Goal: Information Seeking & Learning: Find specific fact

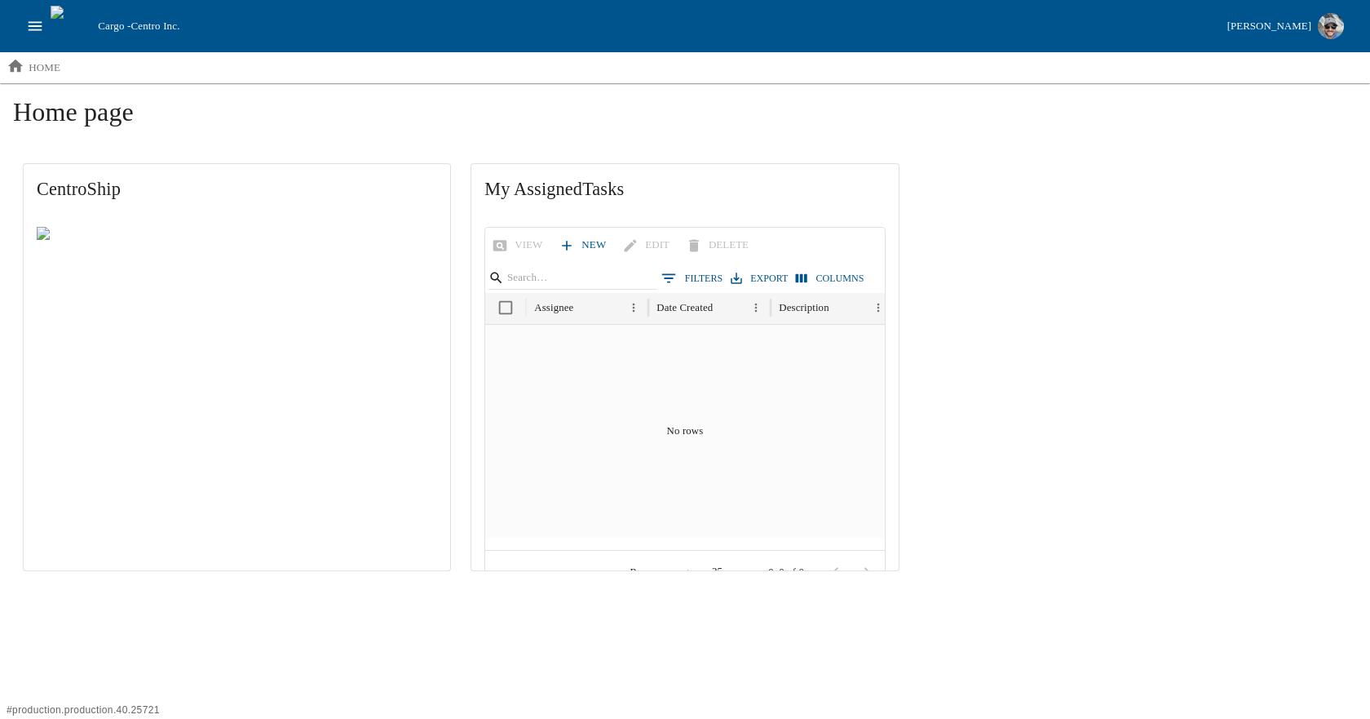
click at [1249, 18] on div "[PERSON_NAME]" at bounding box center [1269, 26] width 84 height 19
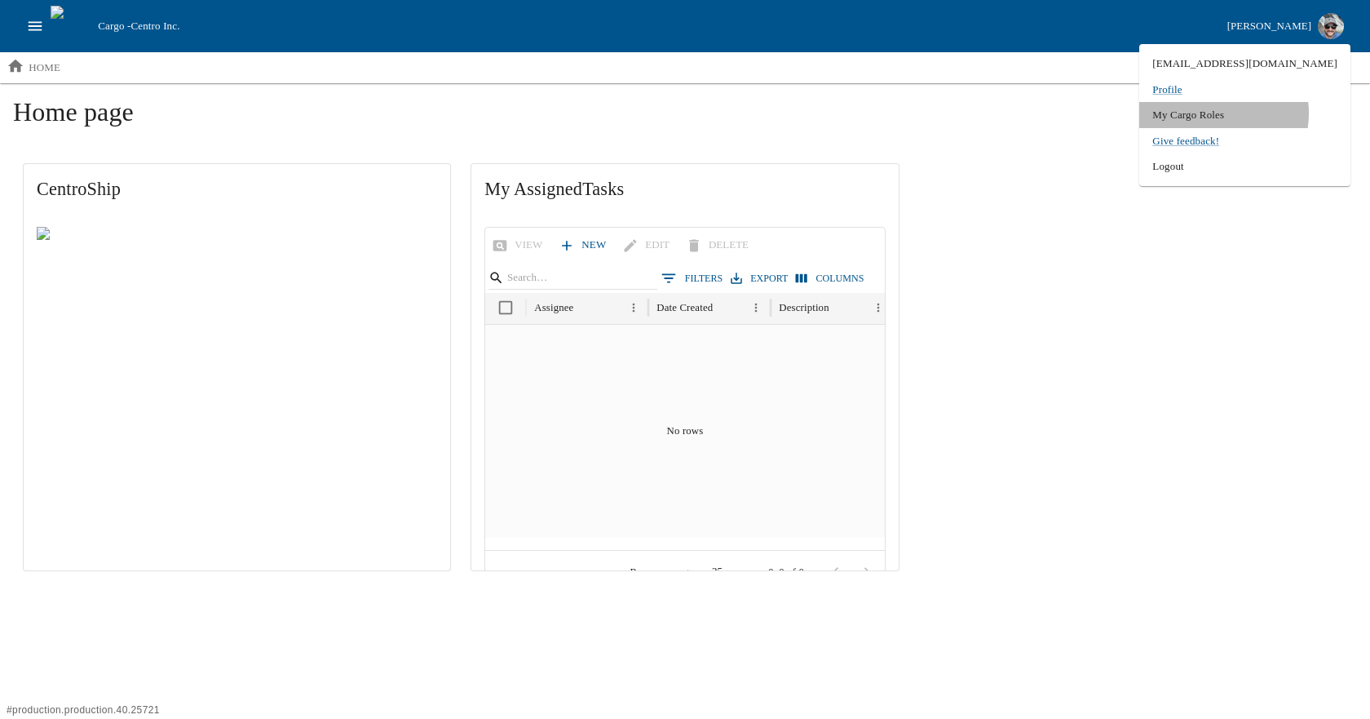
click at [1258, 113] on li "My Cargo Roles" at bounding box center [1244, 115] width 211 height 26
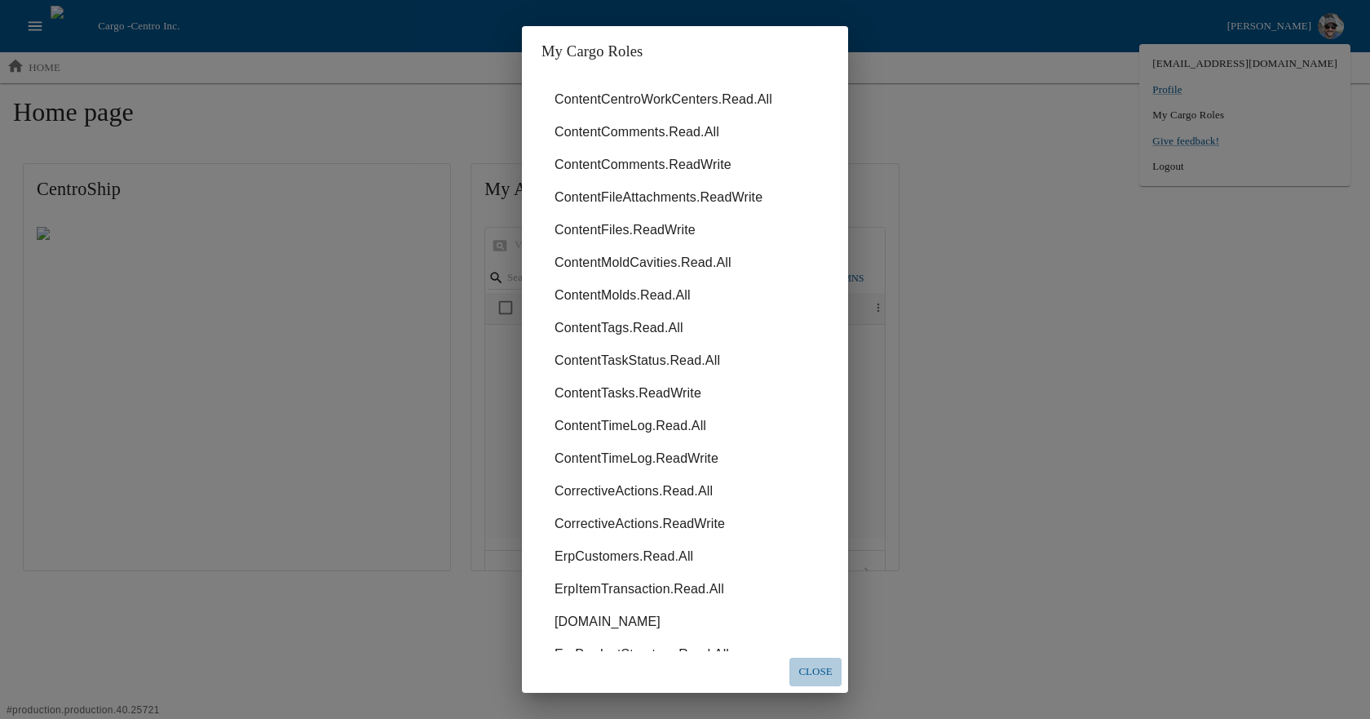
click at [819, 670] on button "close" at bounding box center [815, 671] width 52 height 29
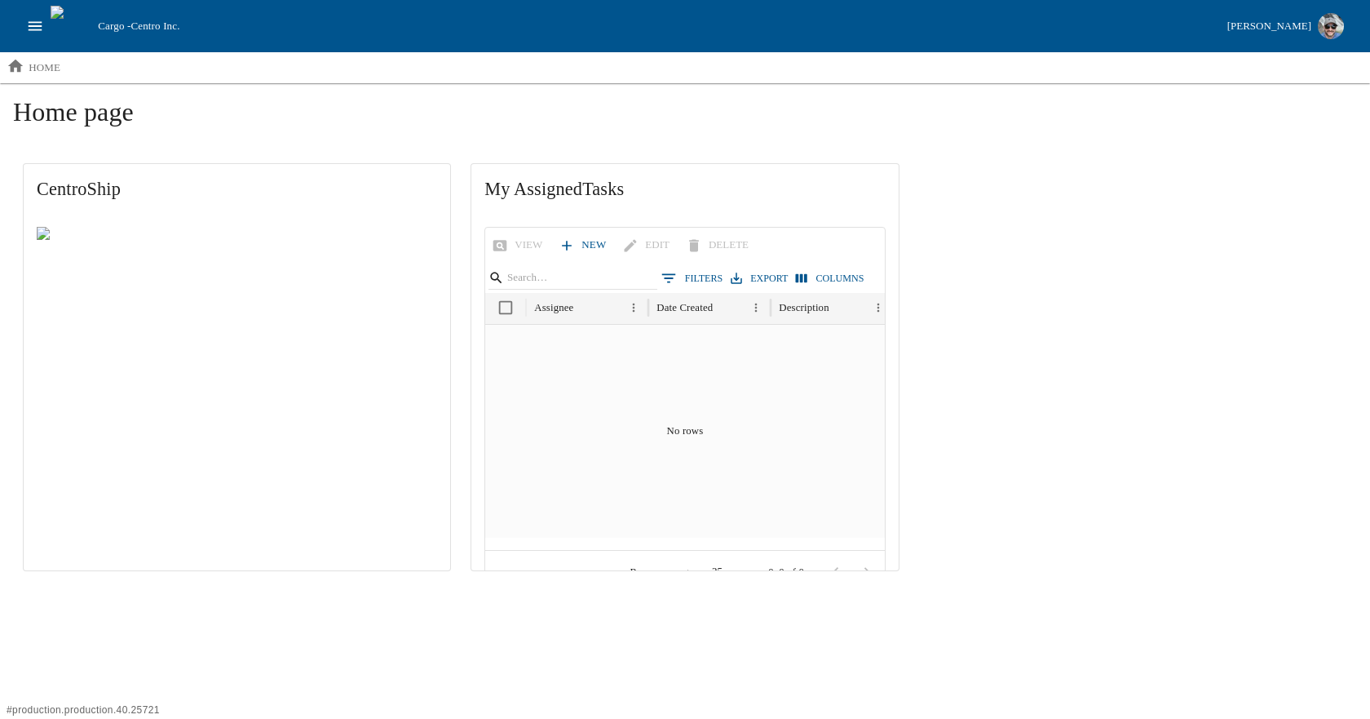
click at [39, 23] on icon "open drawer" at bounding box center [36, 25] width 14 height 9
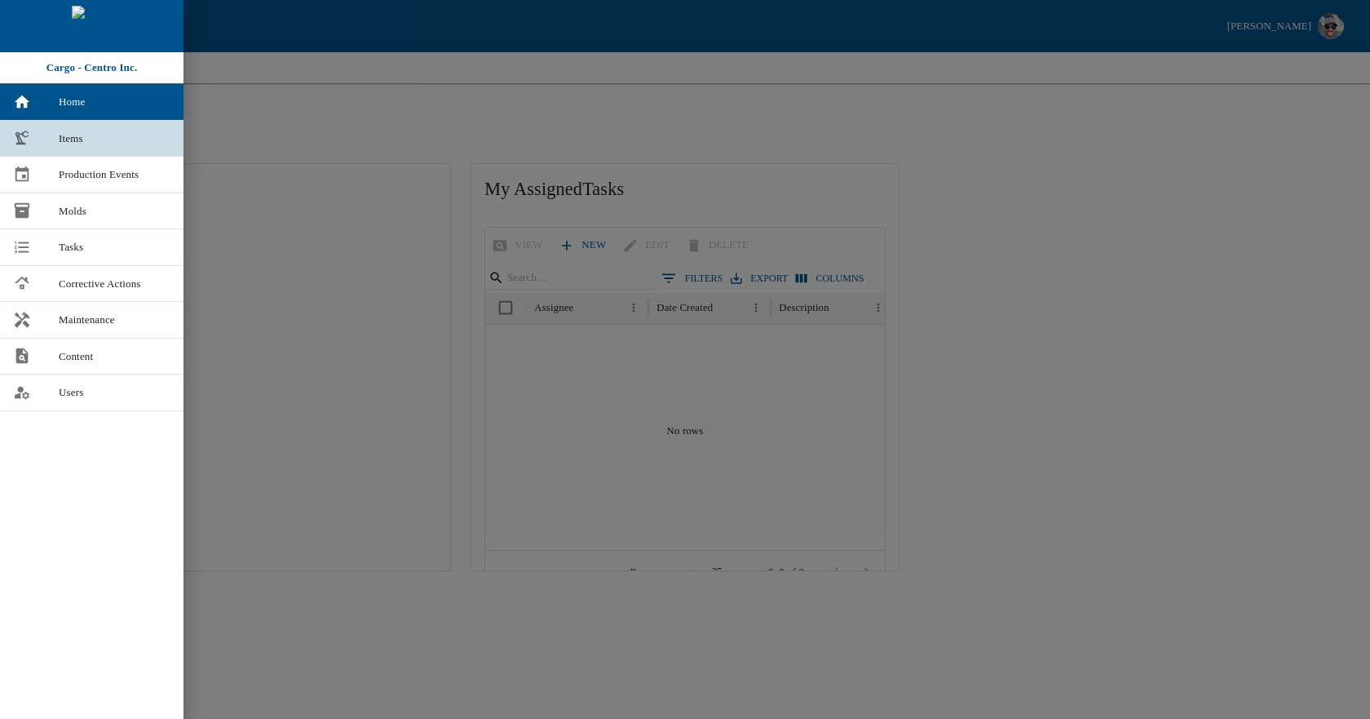
click at [74, 139] on span "Items" at bounding box center [115, 138] width 112 height 16
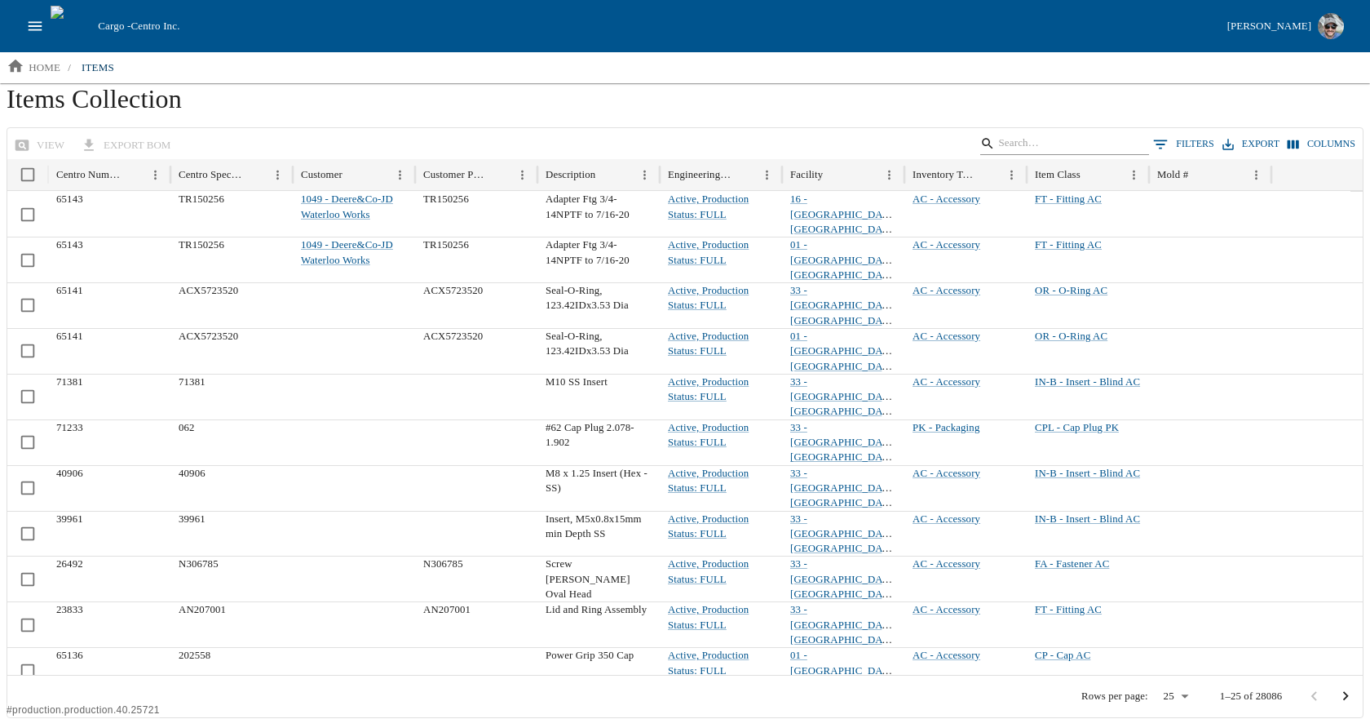
click at [1118, 149] on input "Search" at bounding box center [1061, 143] width 127 height 23
click at [1010, 170] on icon "Menu" at bounding box center [1012, 175] width 14 height 14
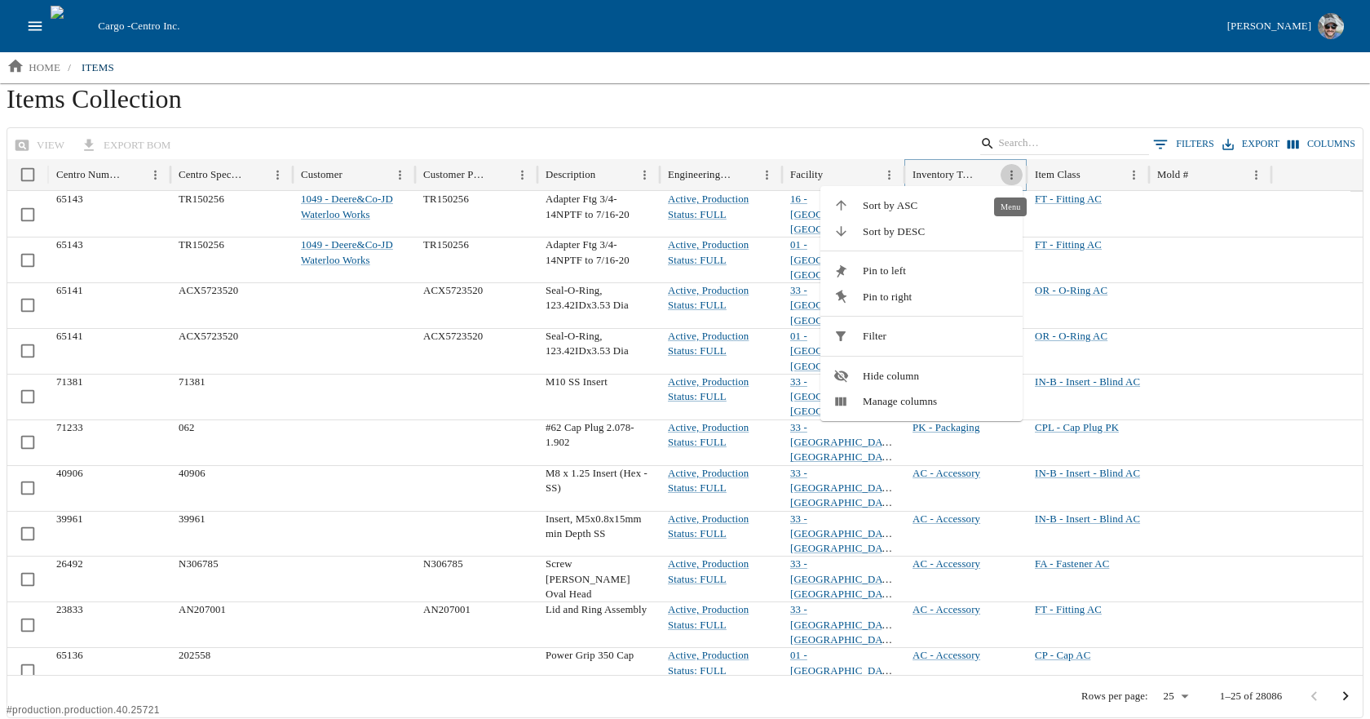
click at [1012, 174] on icon "Menu" at bounding box center [1011, 174] width 2 height 9
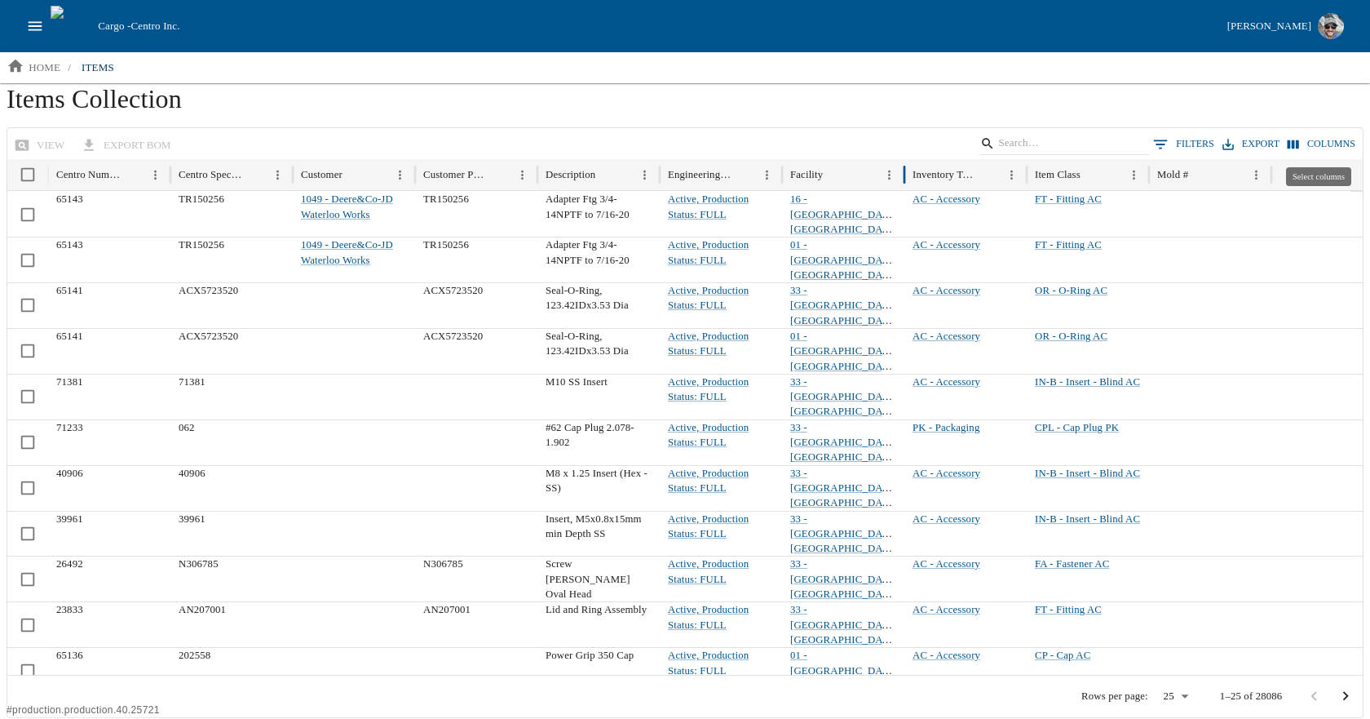
click at [1324, 147] on button "Columns" at bounding box center [1322, 144] width 76 height 24
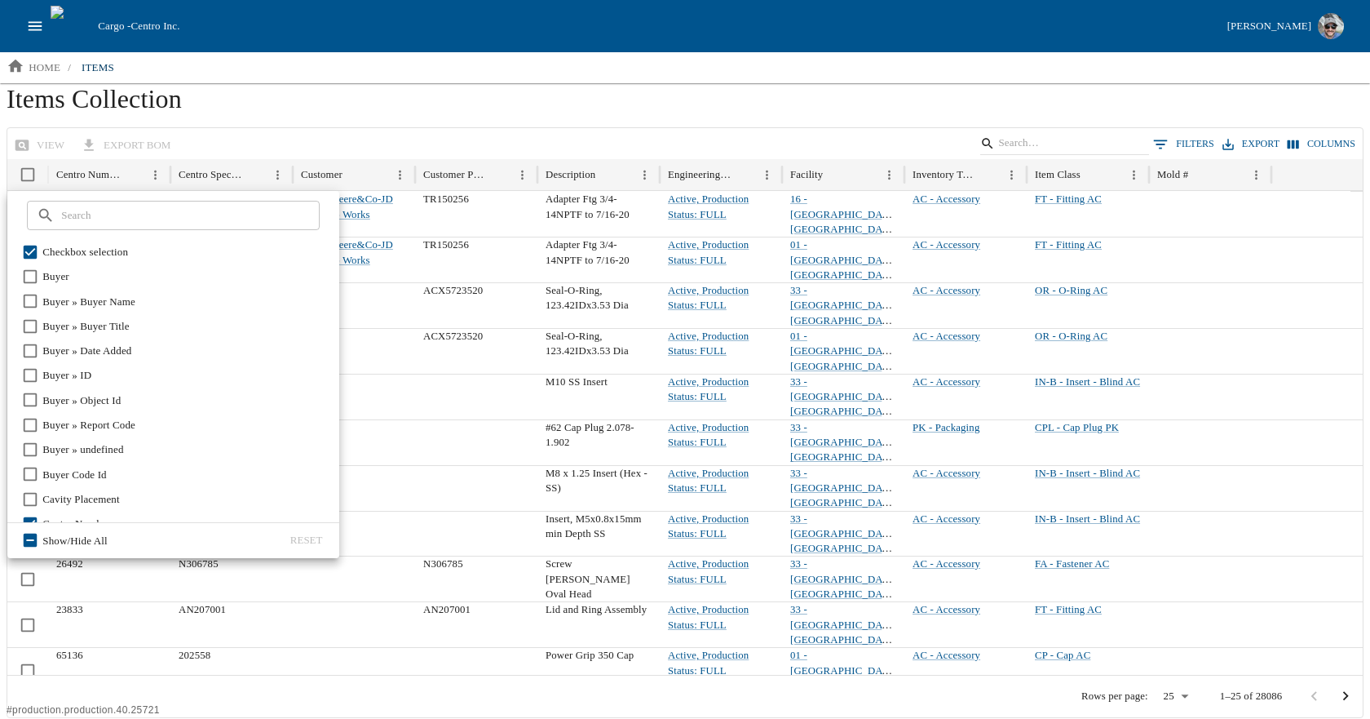
drag, startPoint x: 966, startPoint y: 99, endPoint x: 1028, endPoint y: 102, distance: 62.1
click at [965, 99] on h1 "Items Collection" at bounding box center [685, 105] width 1357 height 44
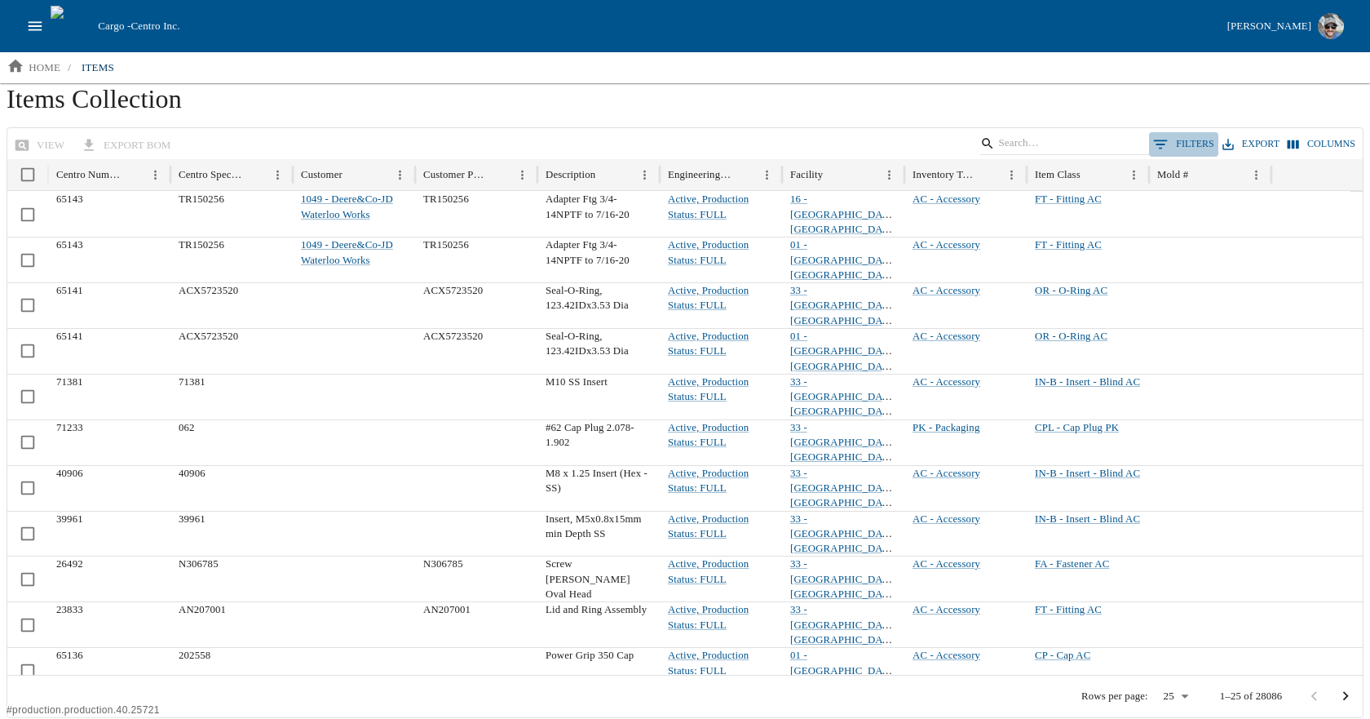
click at [1196, 144] on button "0 Filters" at bounding box center [1183, 144] width 69 height 24
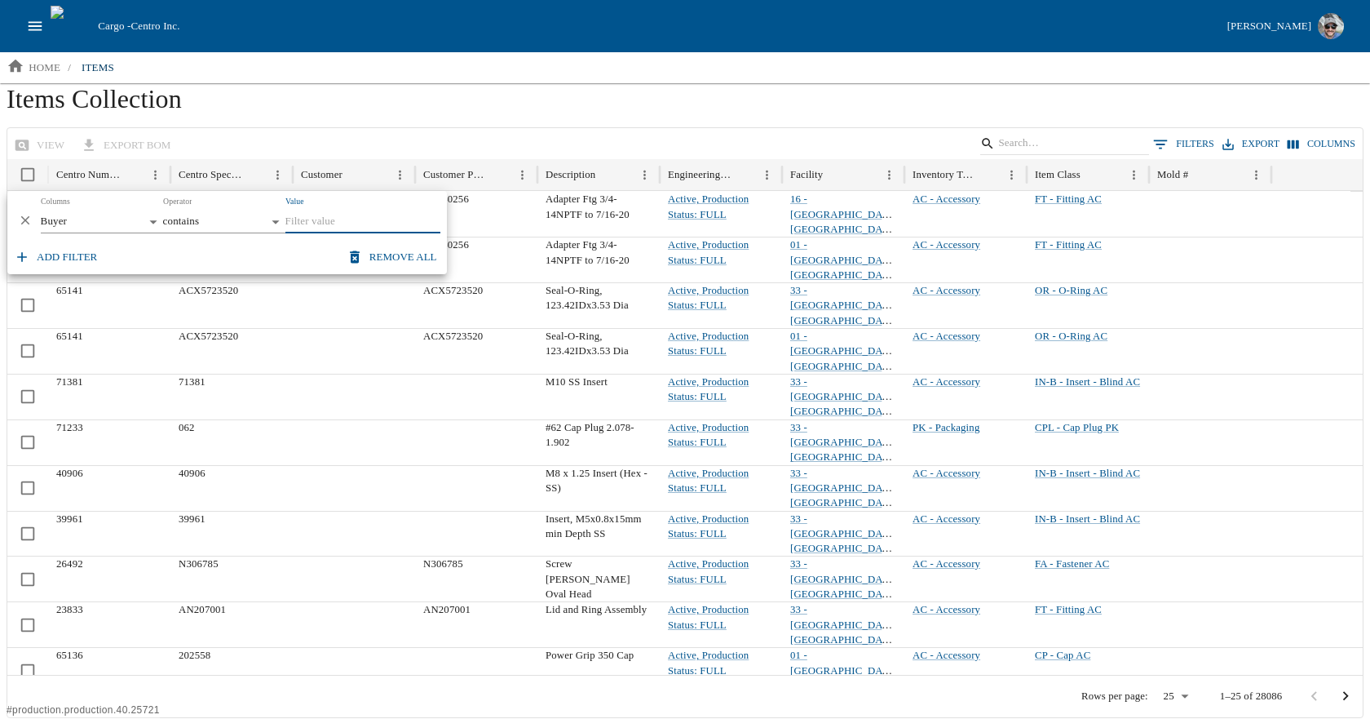
click at [276, 225] on body "Cargo - Centro Inc. [PERSON_NAME] home / items Items Collection view export BOM…" at bounding box center [685, 359] width 1370 height 718
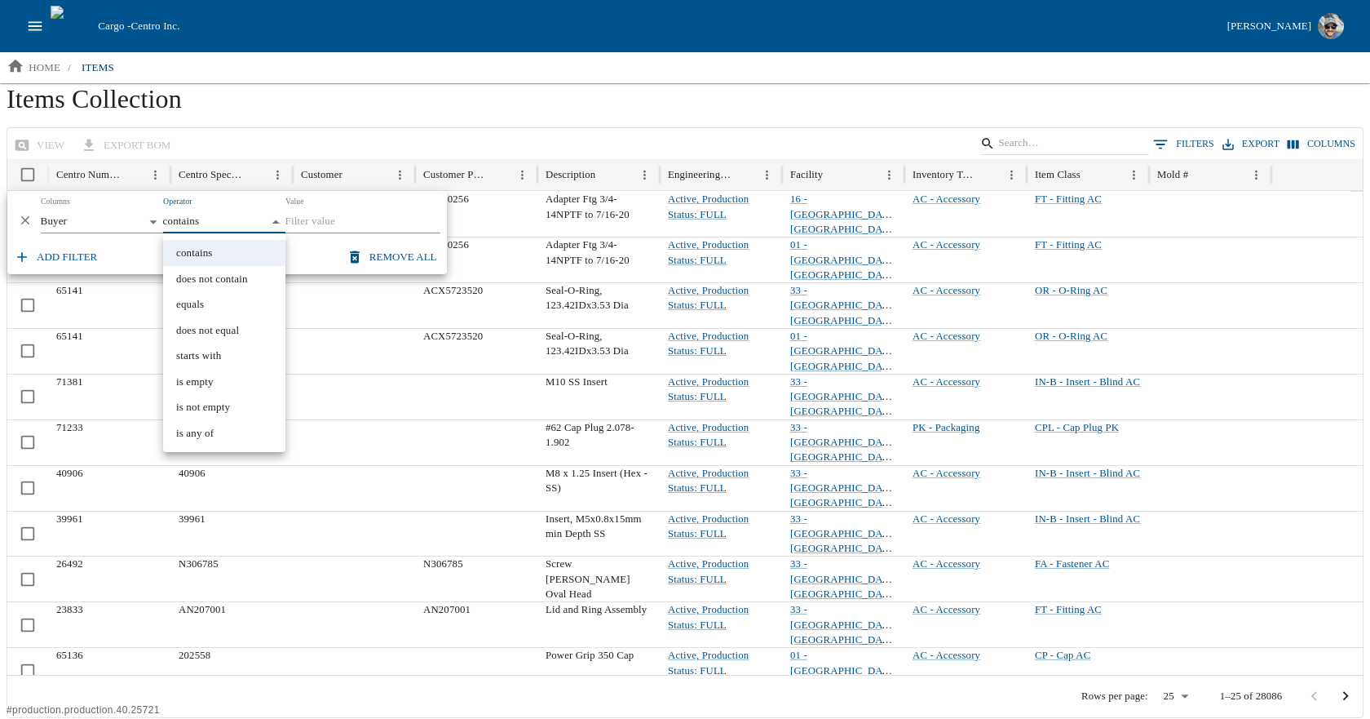
click at [276, 222] on div at bounding box center [685, 359] width 1370 height 719
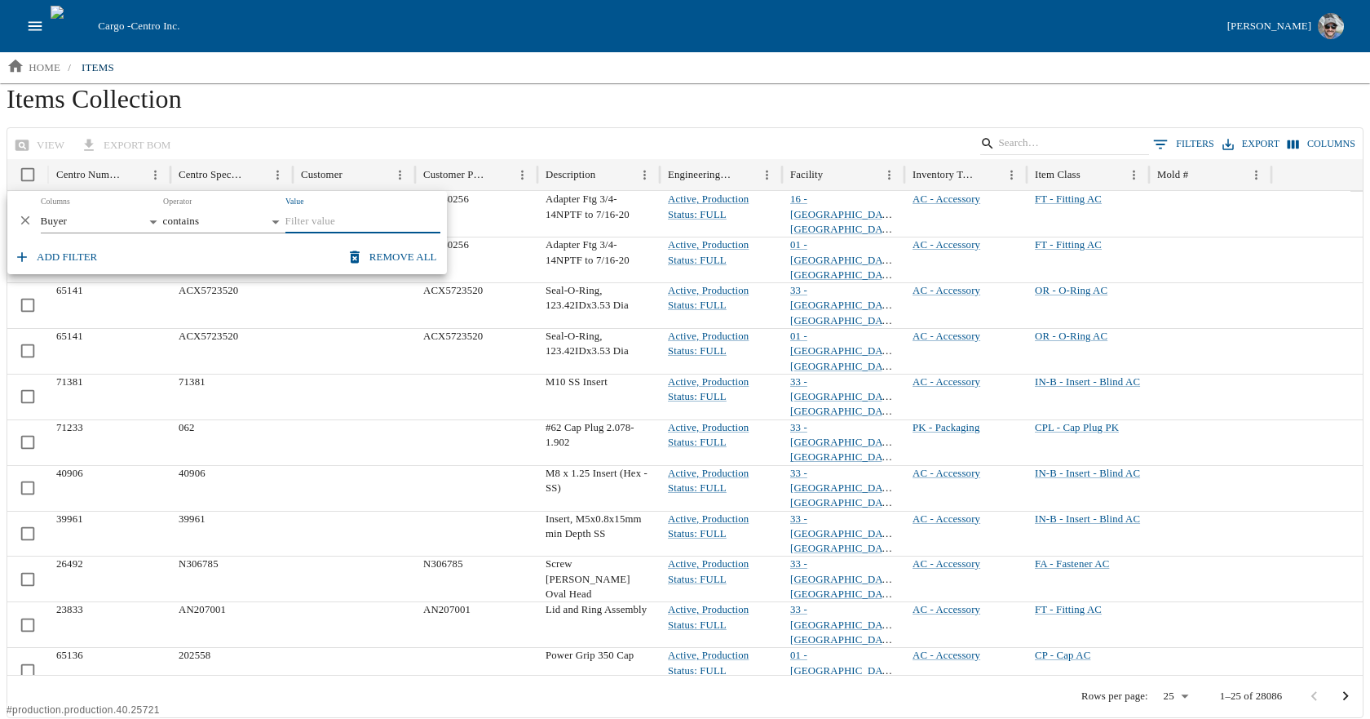
click at [305, 219] on input "Value" at bounding box center [362, 221] width 155 height 23
type input "Test"
drag, startPoint x: 332, startPoint y: 221, endPoint x: 285, endPoint y: 224, distance: 46.6
click at [285, 224] on input "Test" at bounding box center [362, 221] width 155 height 23
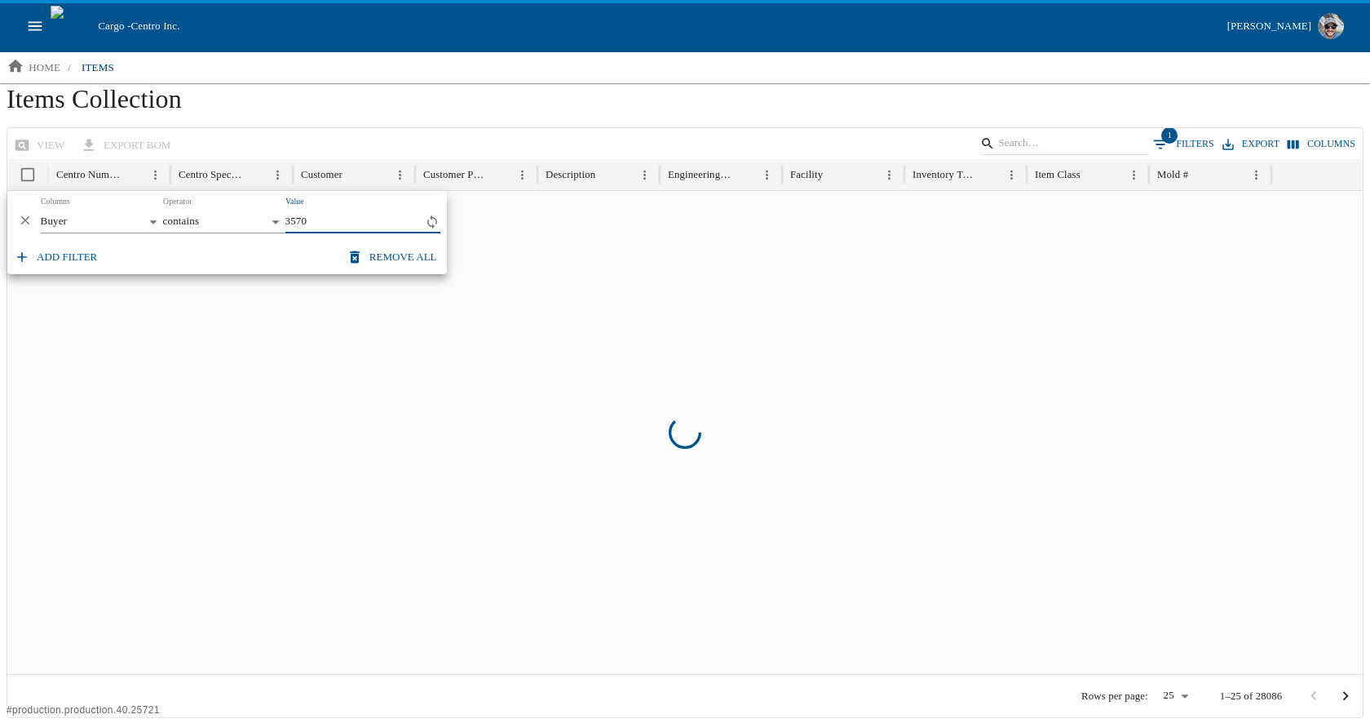
type input "35707"
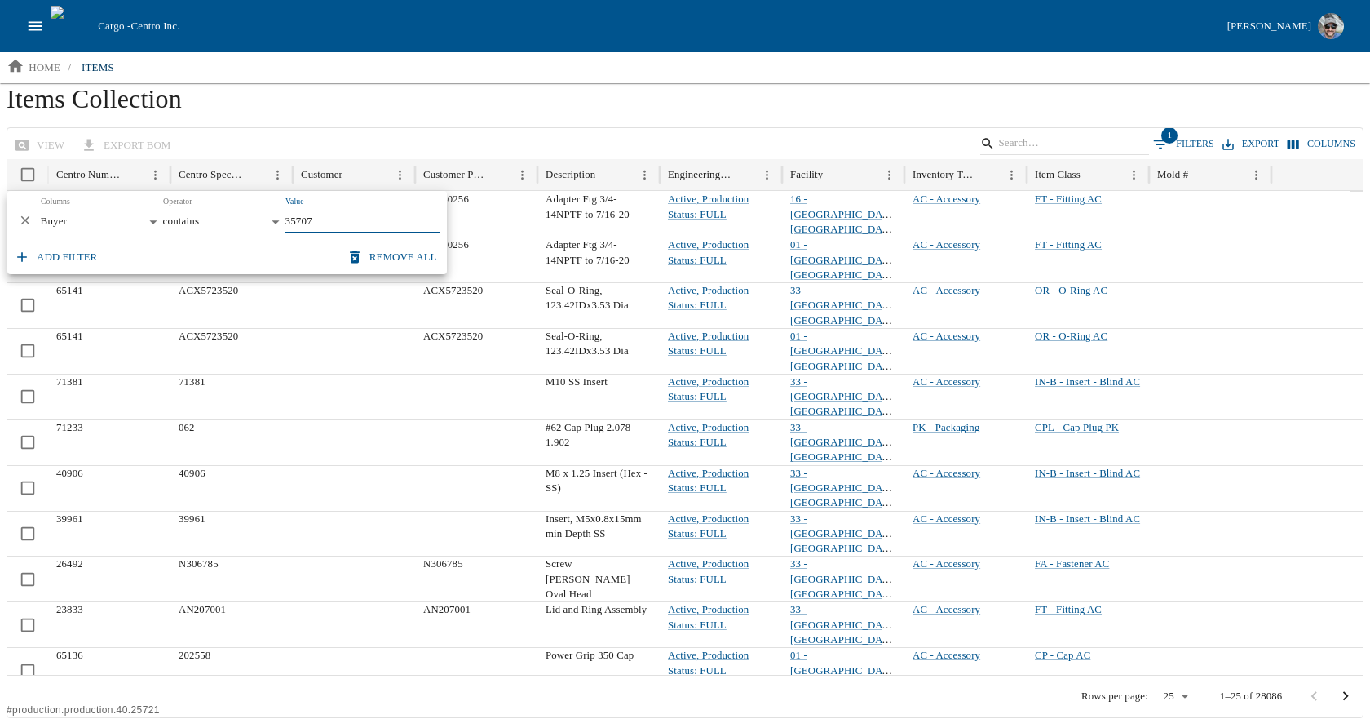
drag, startPoint x: 327, startPoint y: 221, endPoint x: 230, endPoint y: 223, distance: 97.1
click at [230, 223] on div "And *** Columns Buyer ********* Operator contains ******** Value 35707" at bounding box center [227, 215] width 440 height 49
click at [423, 254] on button "Remove all" at bounding box center [393, 257] width 100 height 29
click at [1047, 143] on input "Search" at bounding box center [1061, 143] width 127 height 23
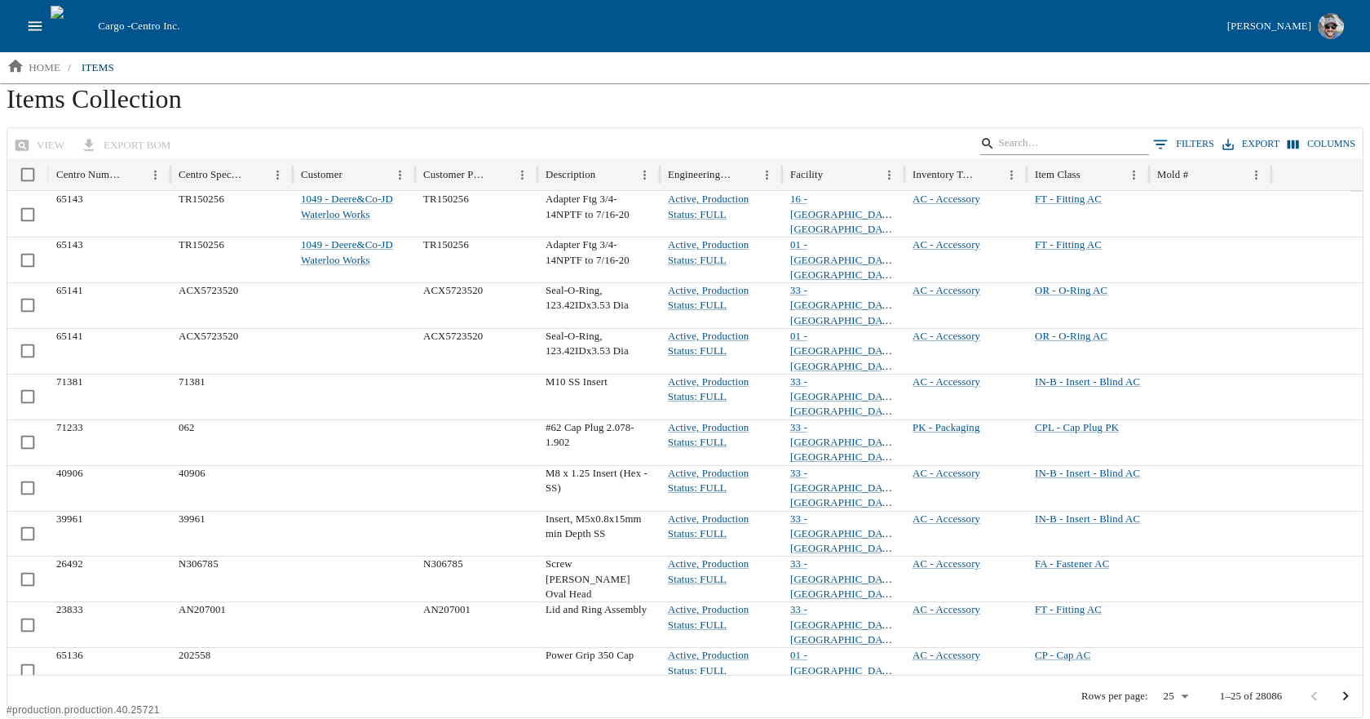
click at [1149, 132] on button "0 Filters" at bounding box center [1183, 144] width 69 height 24
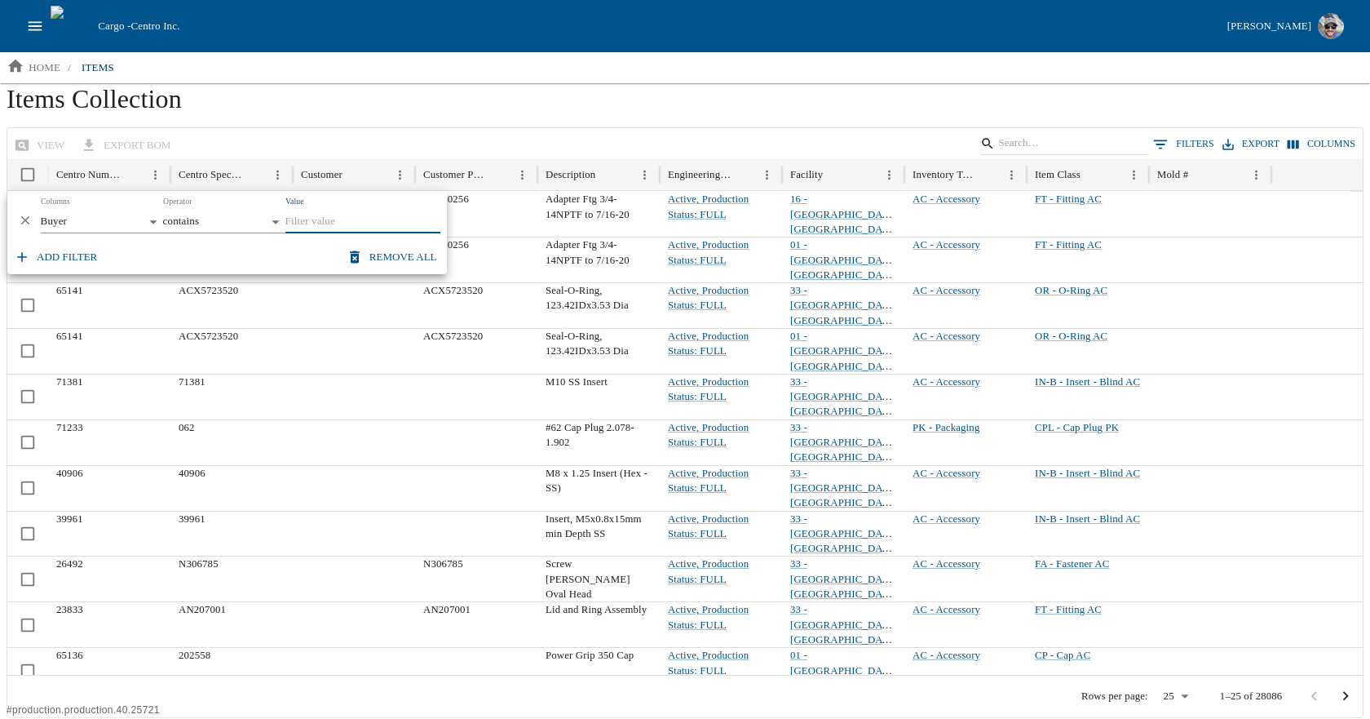
click at [46, 219] on body "Cargo - Centro Inc. [PERSON_NAME] home / items Items Collection view export BOM…" at bounding box center [685, 359] width 1370 height 718
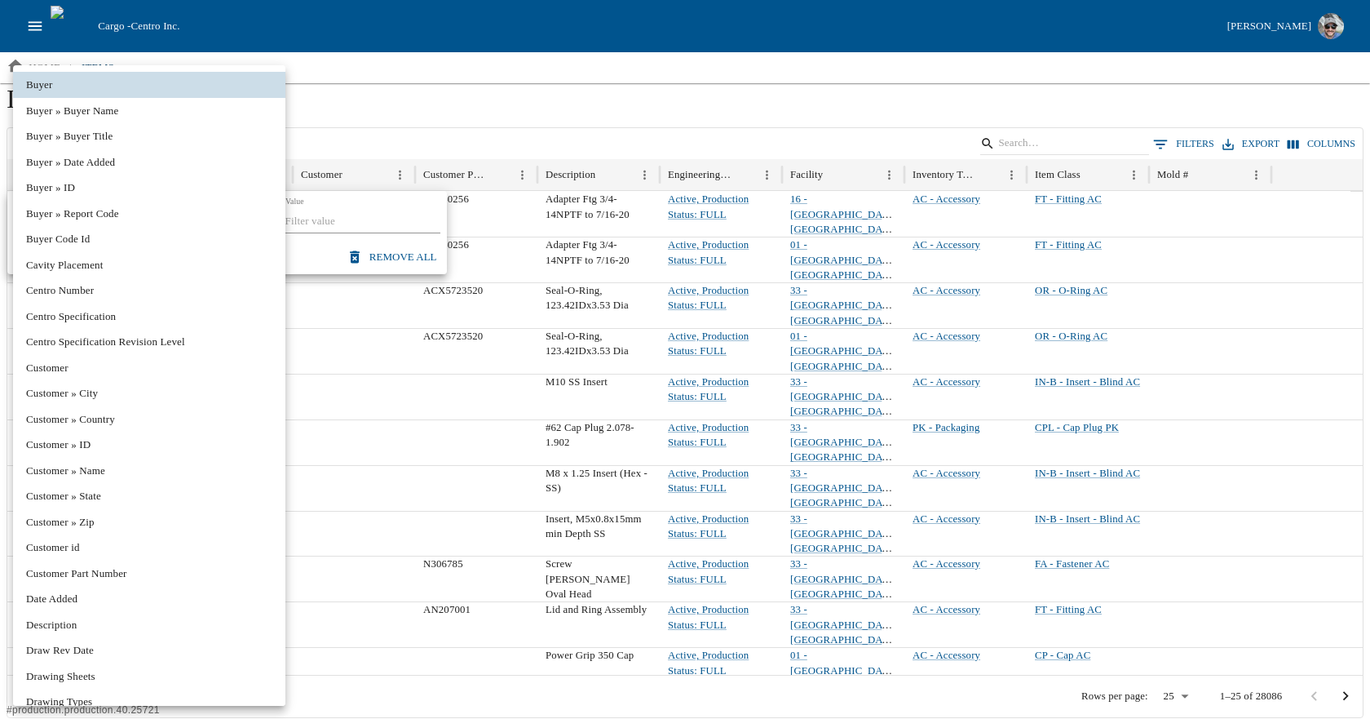
click at [497, 137] on div at bounding box center [685, 359] width 1370 height 719
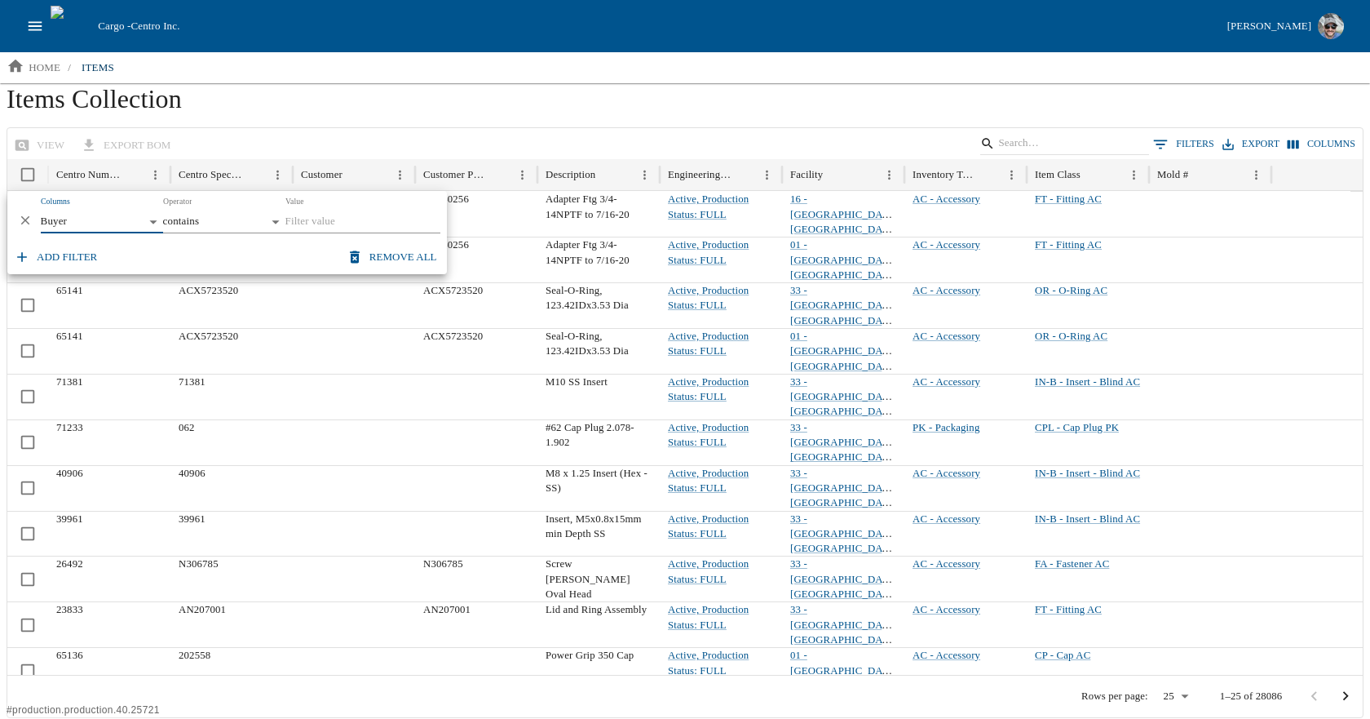
click at [21, 219] on icon "Delete" at bounding box center [25, 220] width 15 height 15
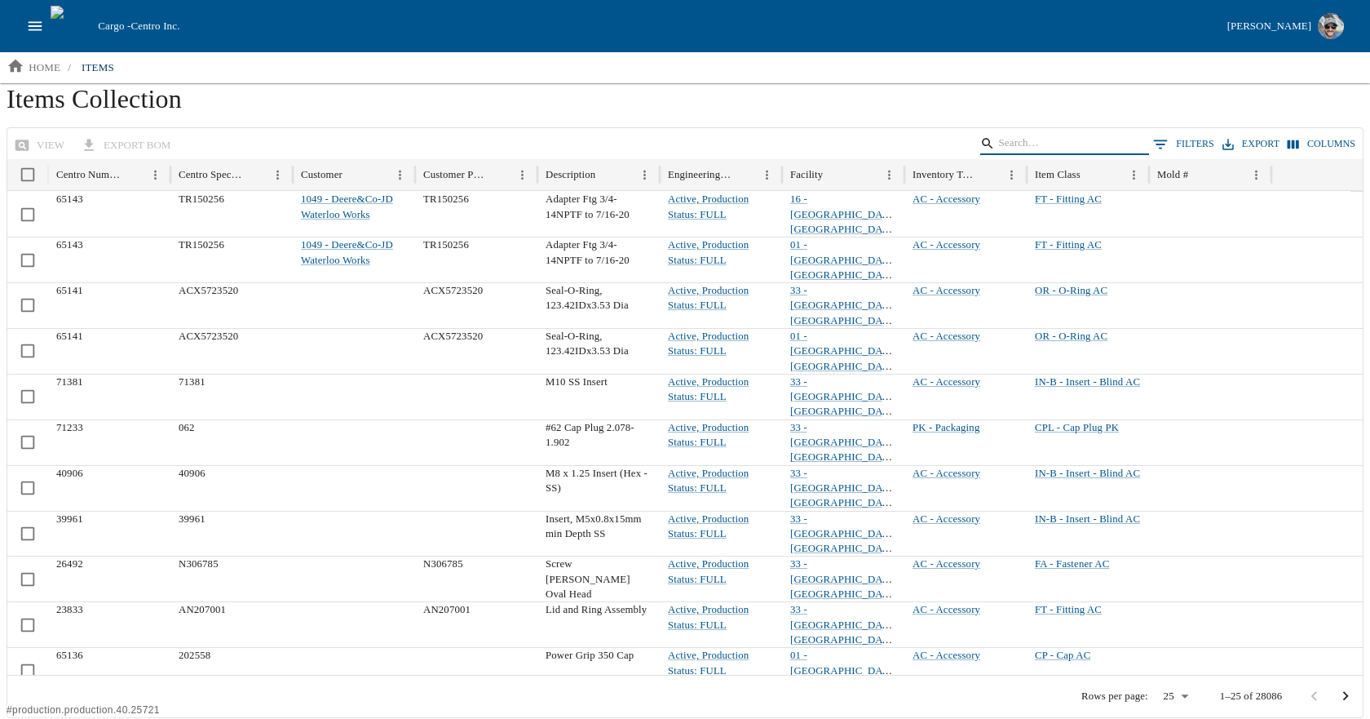
click at [1074, 145] on input "Search" at bounding box center [1061, 143] width 127 height 23
type input "35707"
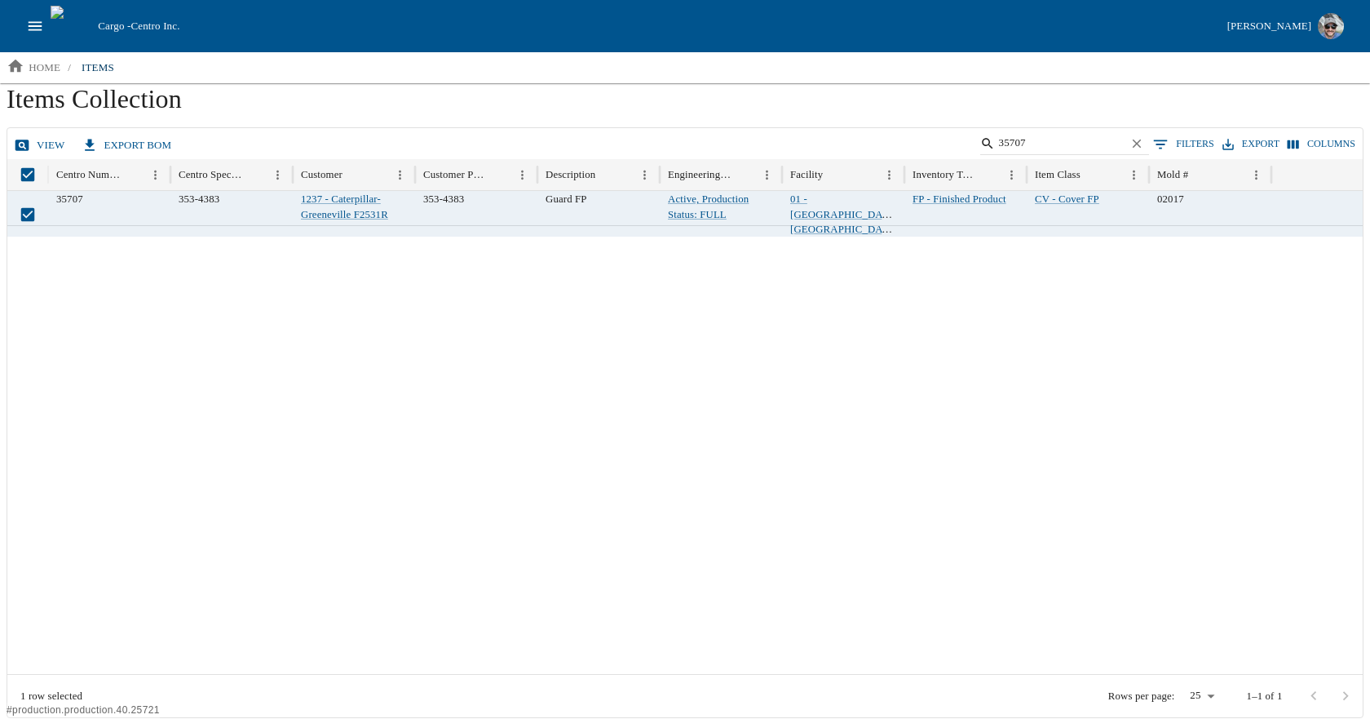
click at [54, 140] on link "view" at bounding box center [41, 145] width 61 height 29
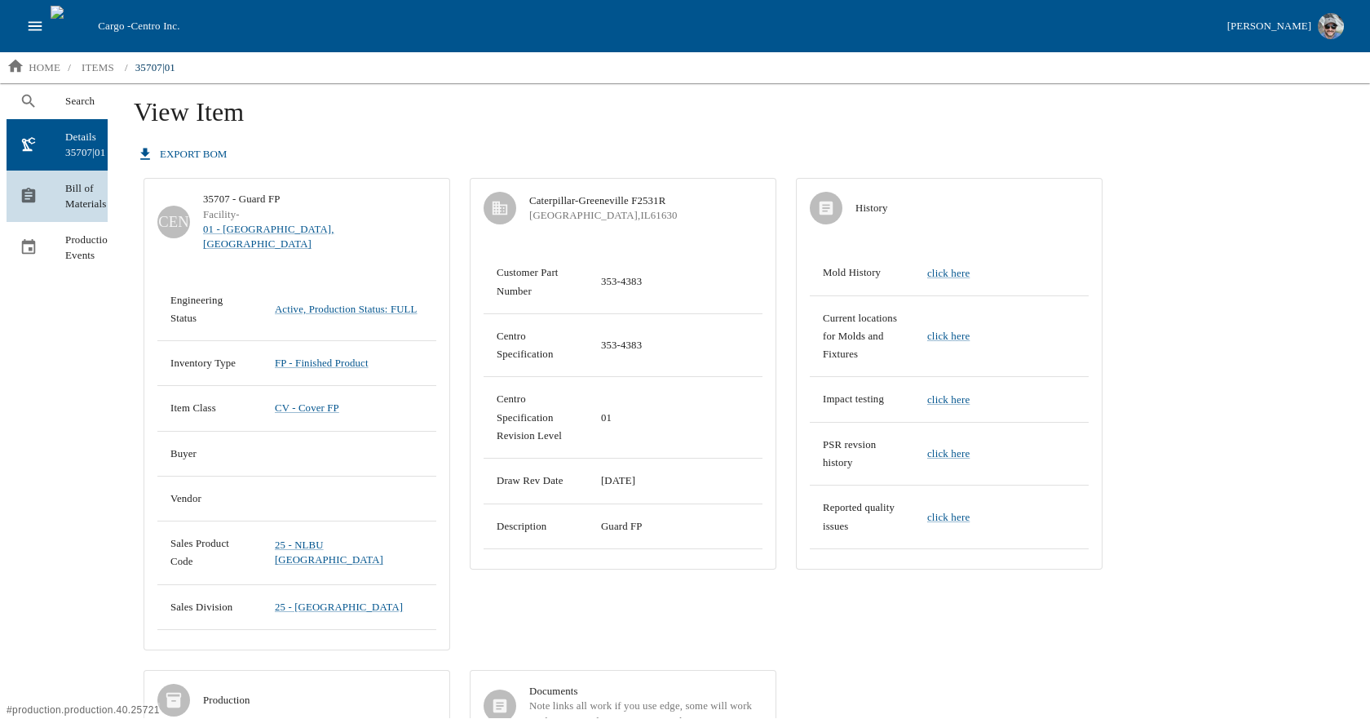
click at [62, 206] on link "Bill of Materials" at bounding box center [57, 195] width 101 height 51
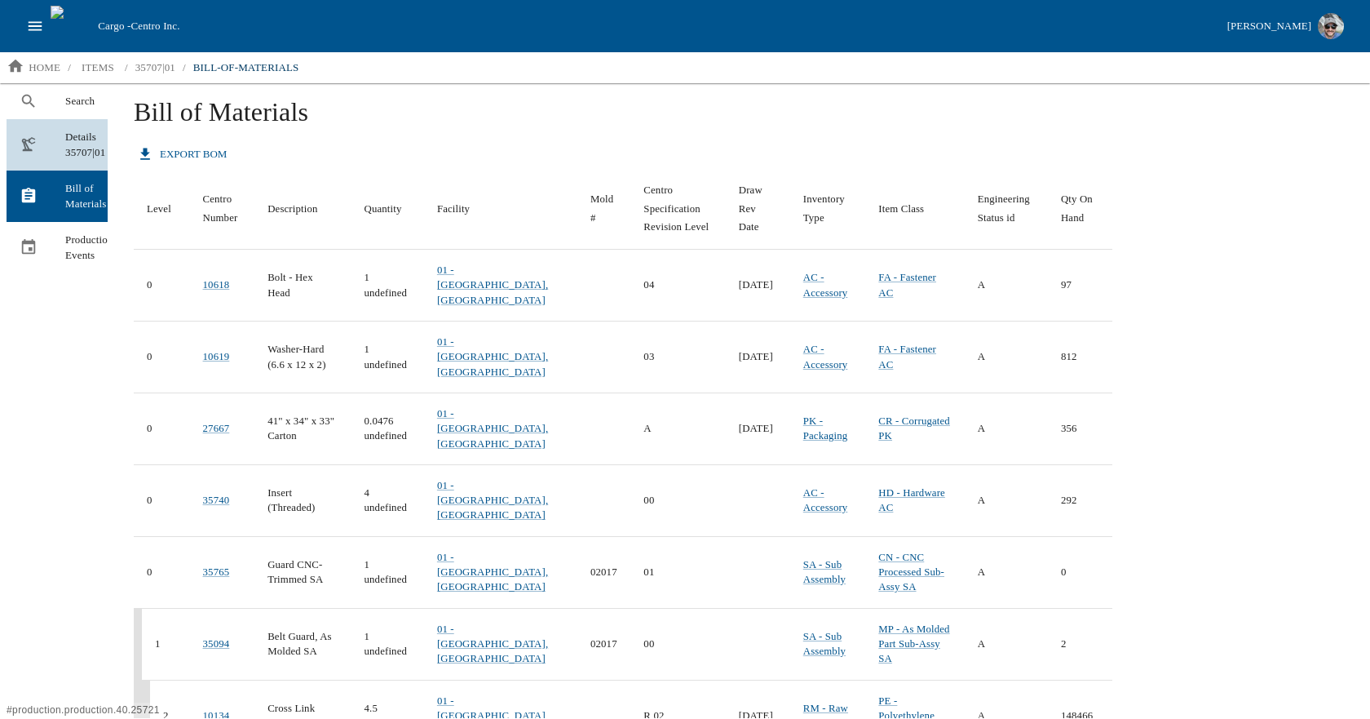
click at [77, 138] on span "Details 35707|01" at bounding box center [79, 145] width 29 height 32
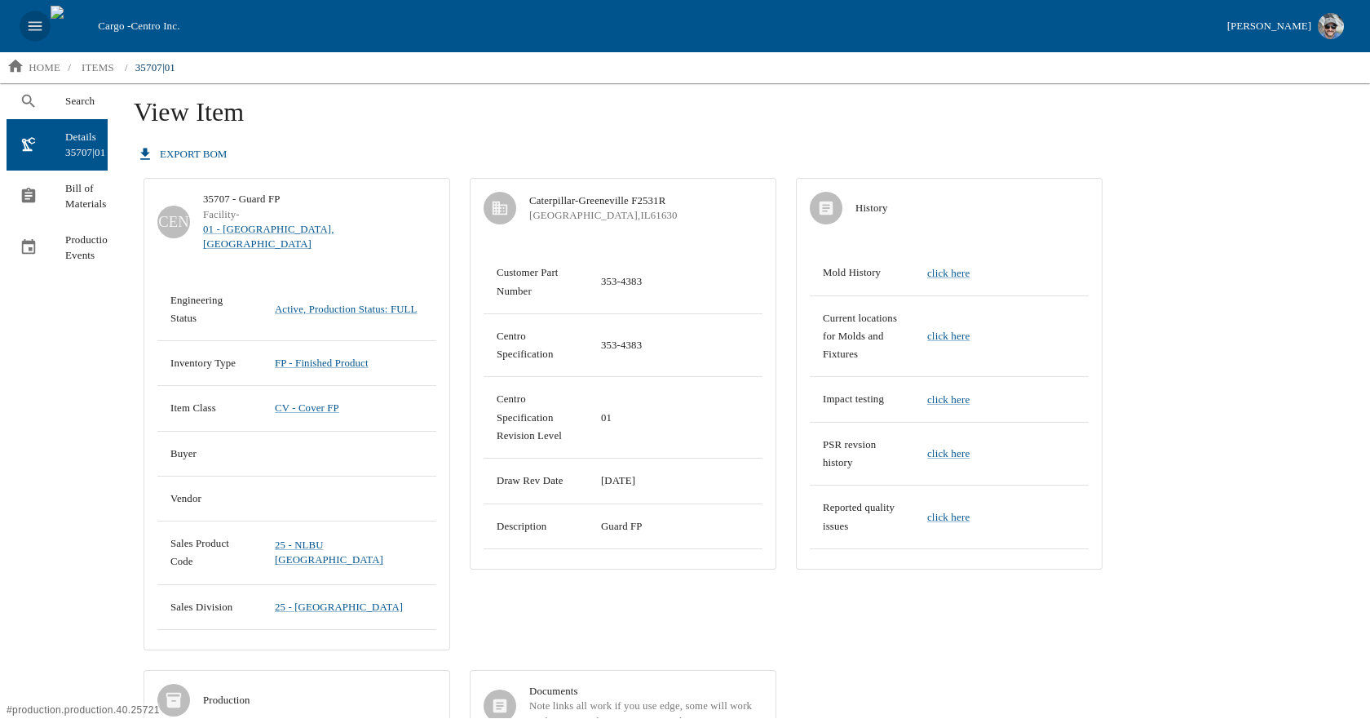
click at [44, 29] on icon "open drawer" at bounding box center [35, 26] width 18 height 18
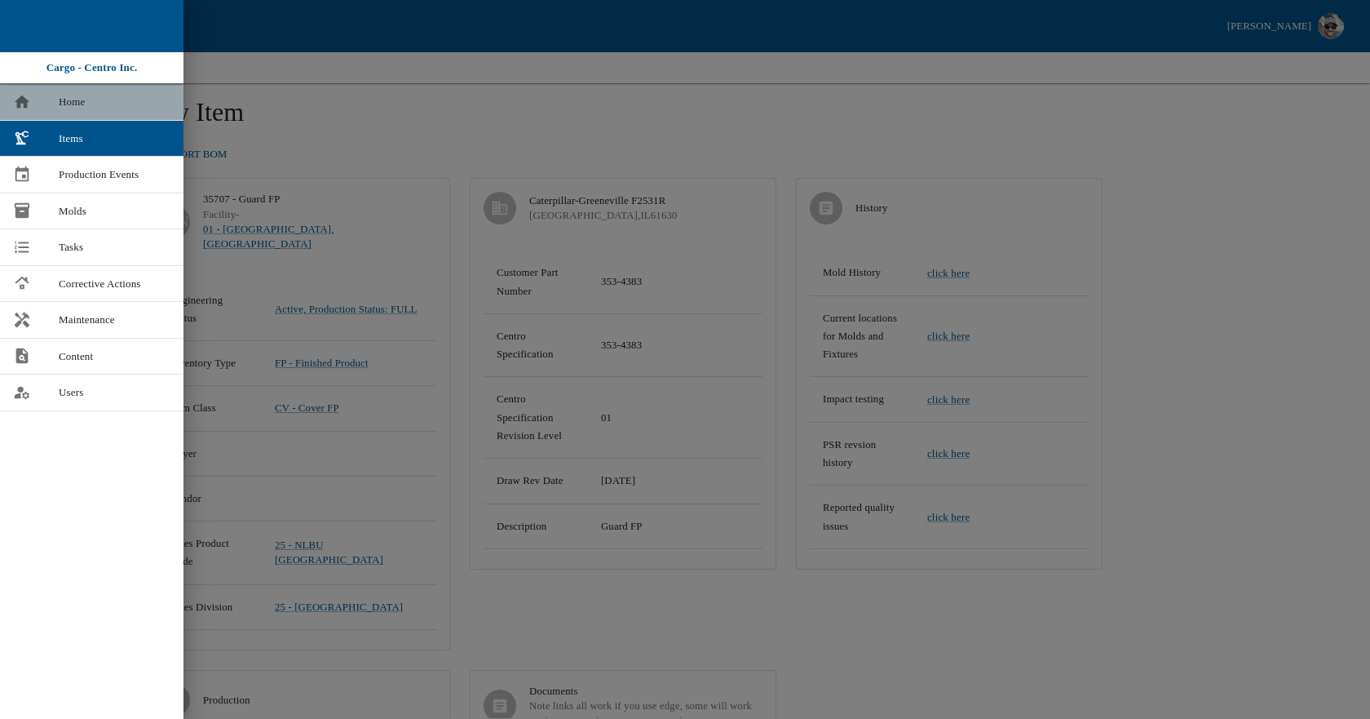
click at [65, 107] on span "Home" at bounding box center [115, 102] width 112 height 16
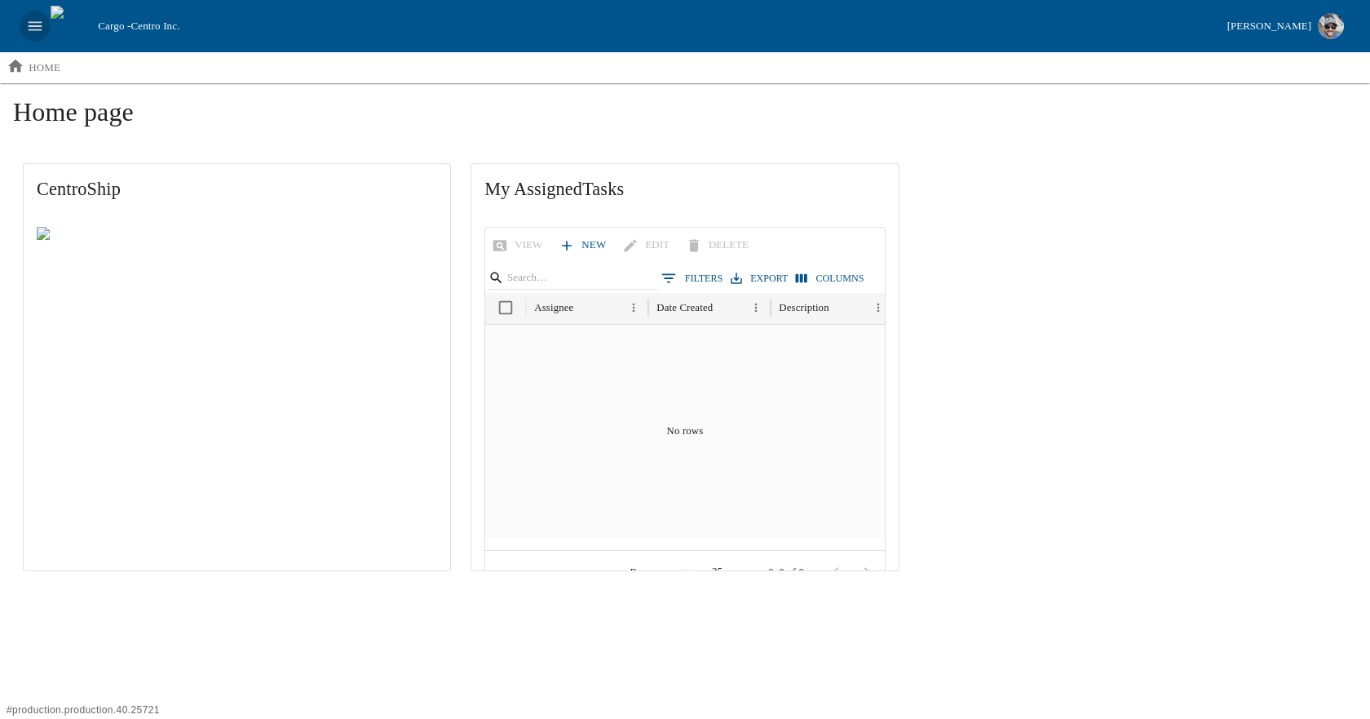
click at [33, 28] on icon "open drawer" at bounding box center [35, 26] width 18 height 18
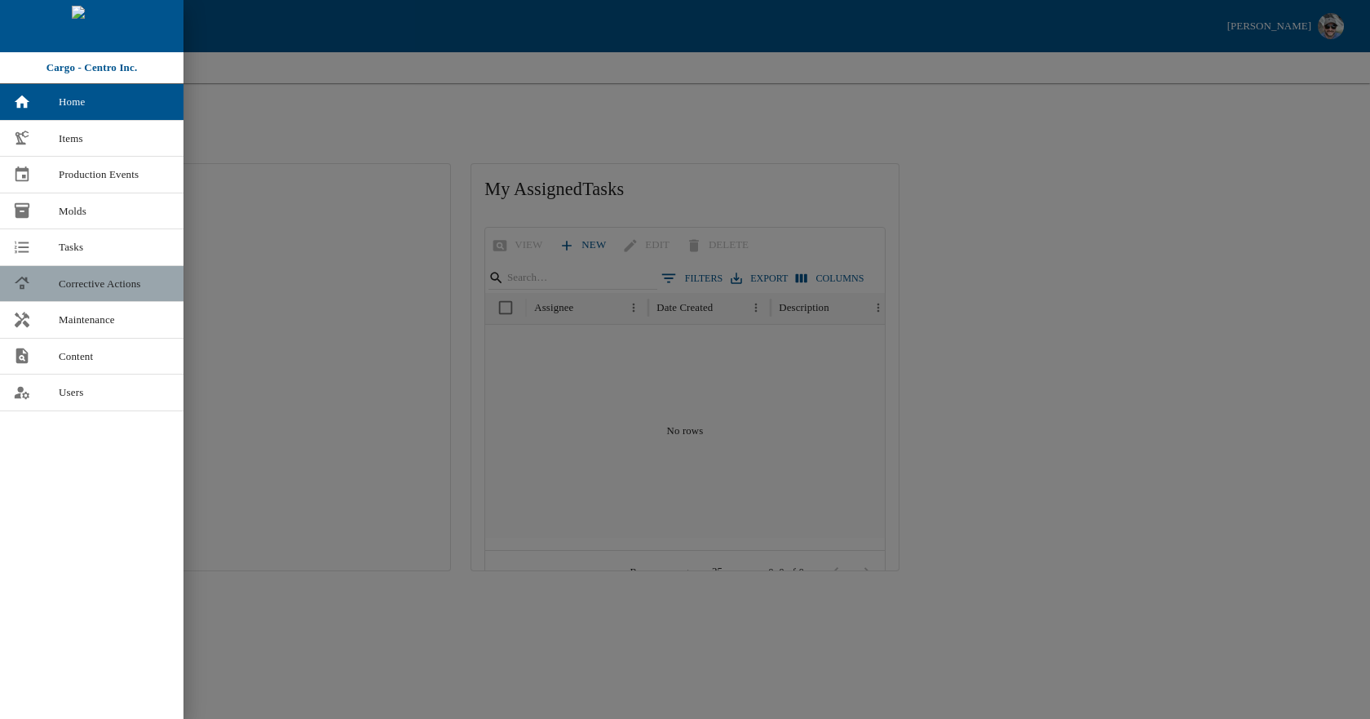
click at [88, 280] on span "Corrective Actions" at bounding box center [115, 284] width 112 height 16
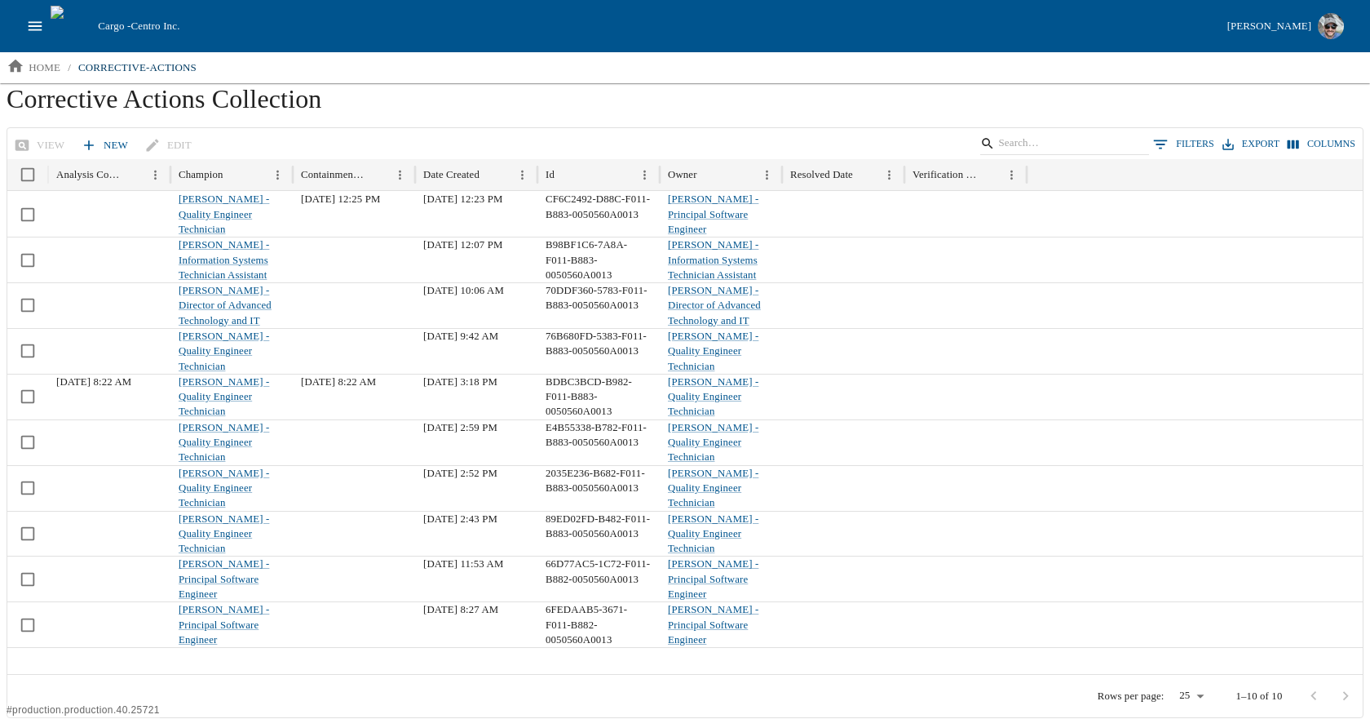
click at [113, 138] on link "New" at bounding box center [105, 145] width 57 height 29
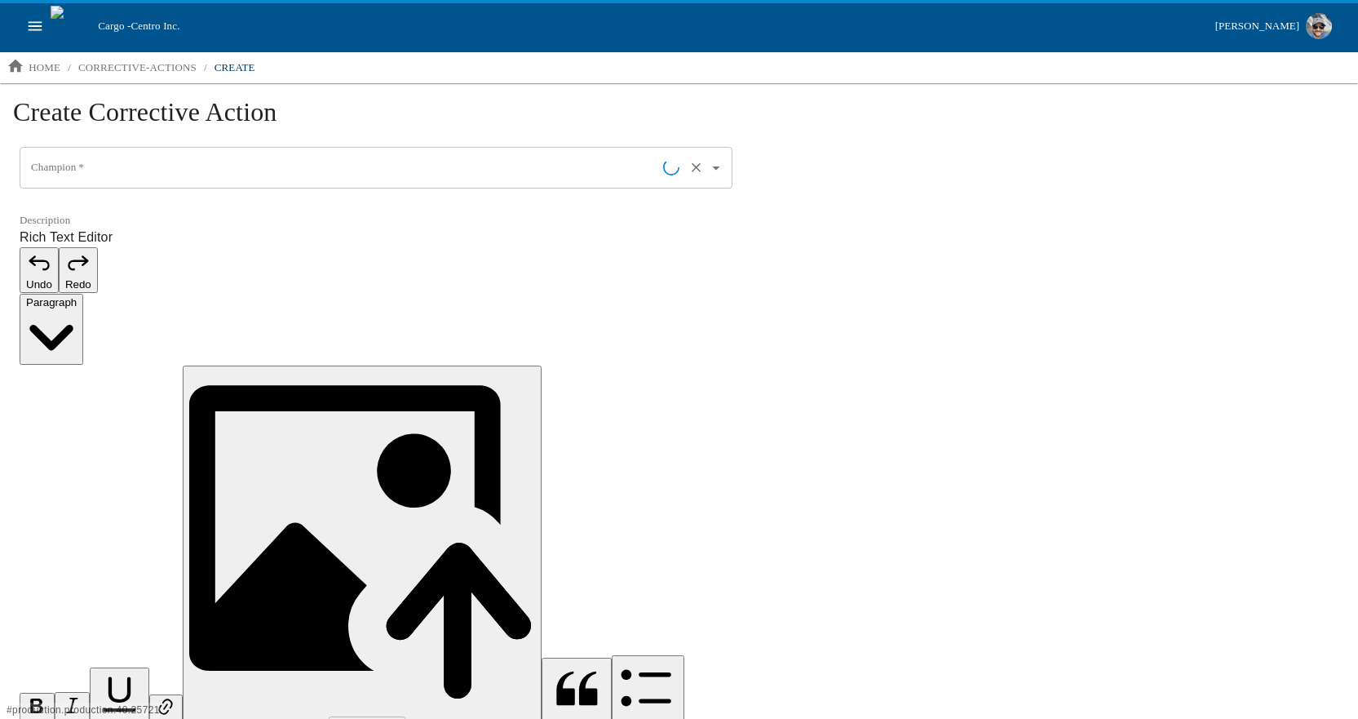
type input "[PERSON_NAME] - Associate Project Engineer"
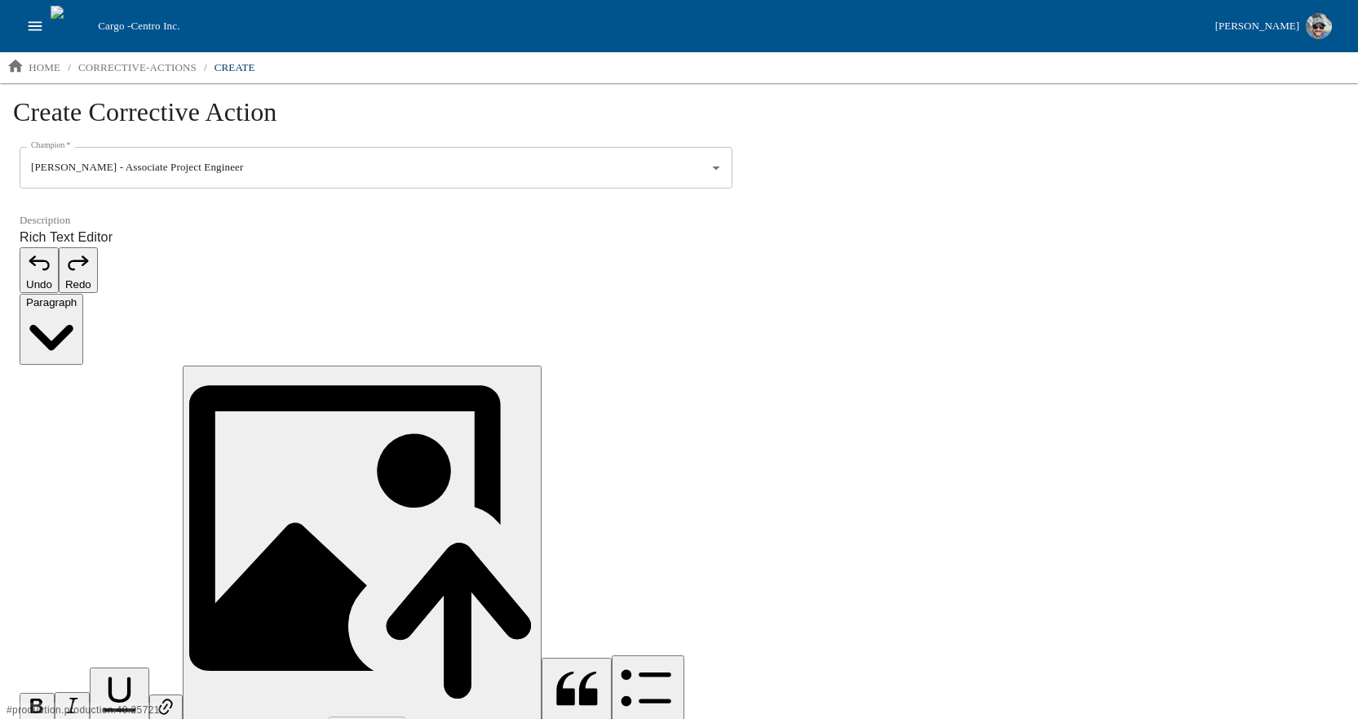
click at [33, 24] on icon "open drawer" at bounding box center [35, 26] width 18 height 18
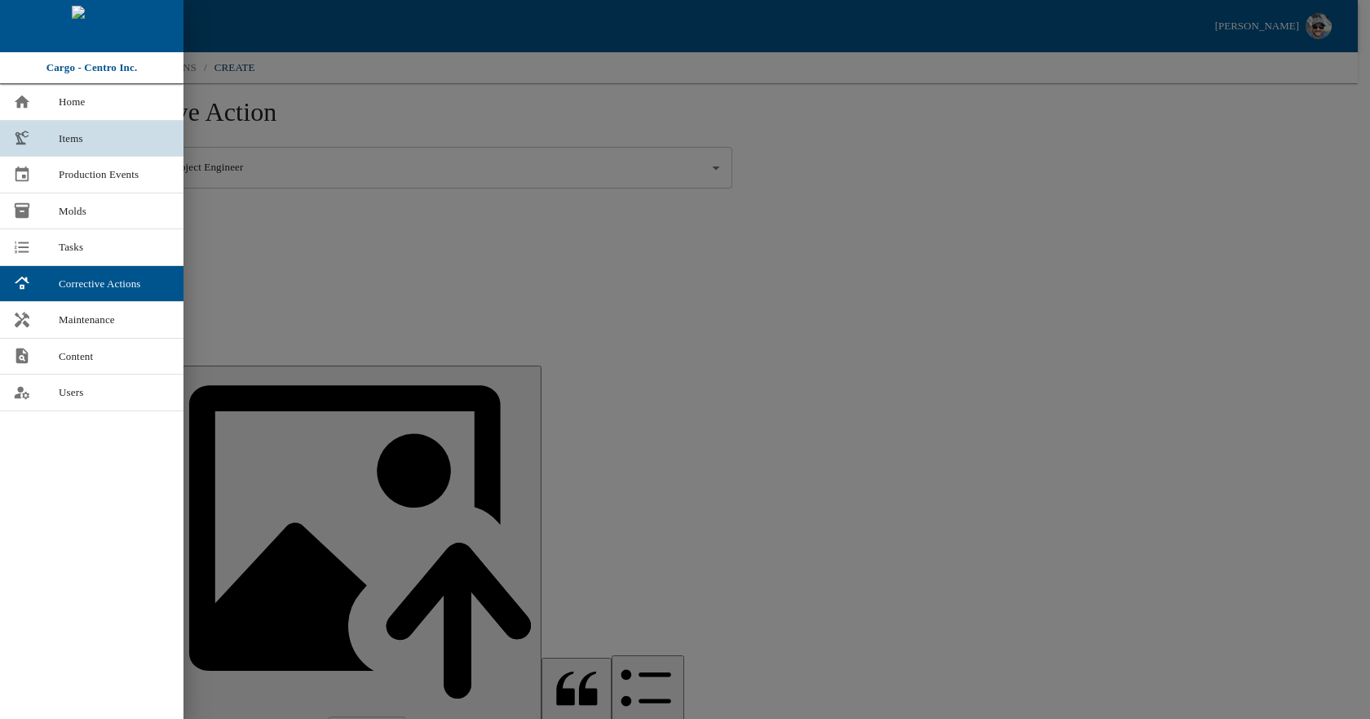
click at [60, 144] on span "Items" at bounding box center [115, 138] width 112 height 16
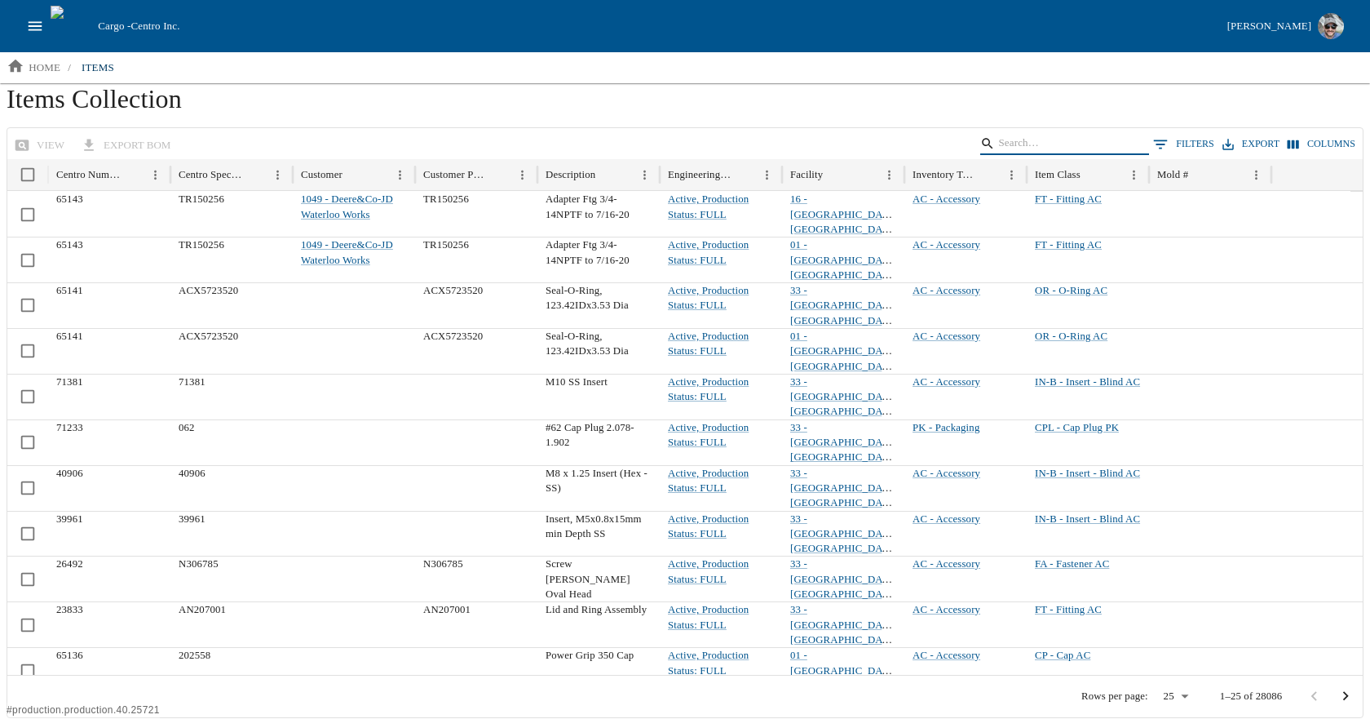
click at [1071, 143] on input "Search" at bounding box center [1061, 143] width 127 height 23
click at [298, 131] on div "view export BOM 0 Filters Export Columns" at bounding box center [684, 144] width 1355 height 32
click at [1319, 141] on button "Columns" at bounding box center [1322, 144] width 76 height 24
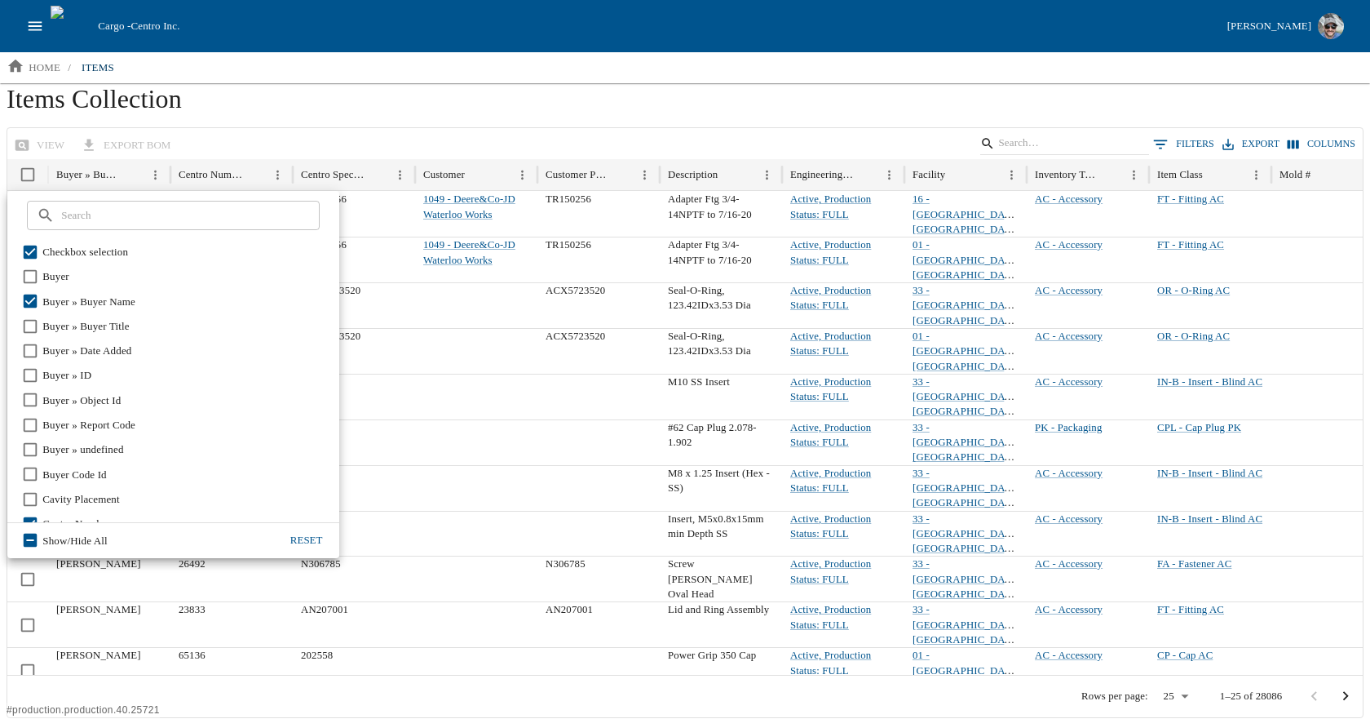
click at [385, 146] on div "view export BOM 0 Filters Export Columns" at bounding box center [684, 144] width 1355 height 32
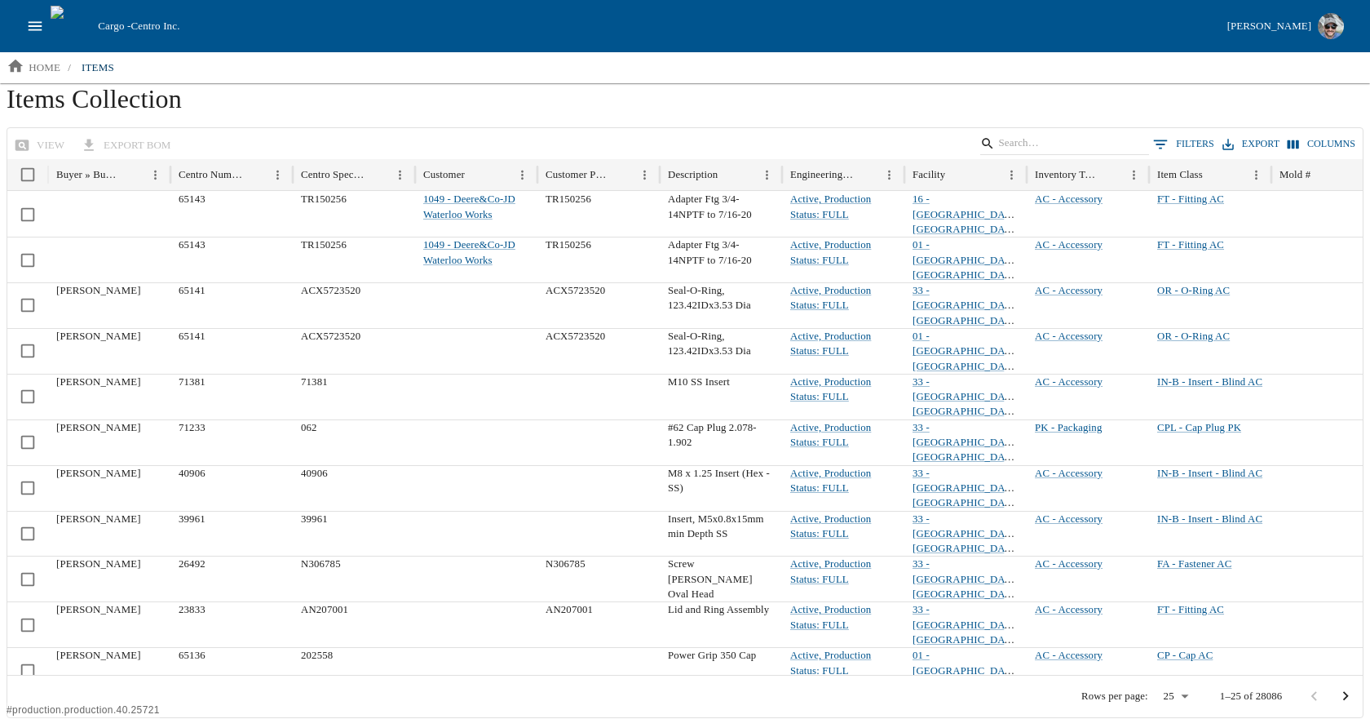
click at [1315, 142] on button "Columns" at bounding box center [1322, 144] width 76 height 24
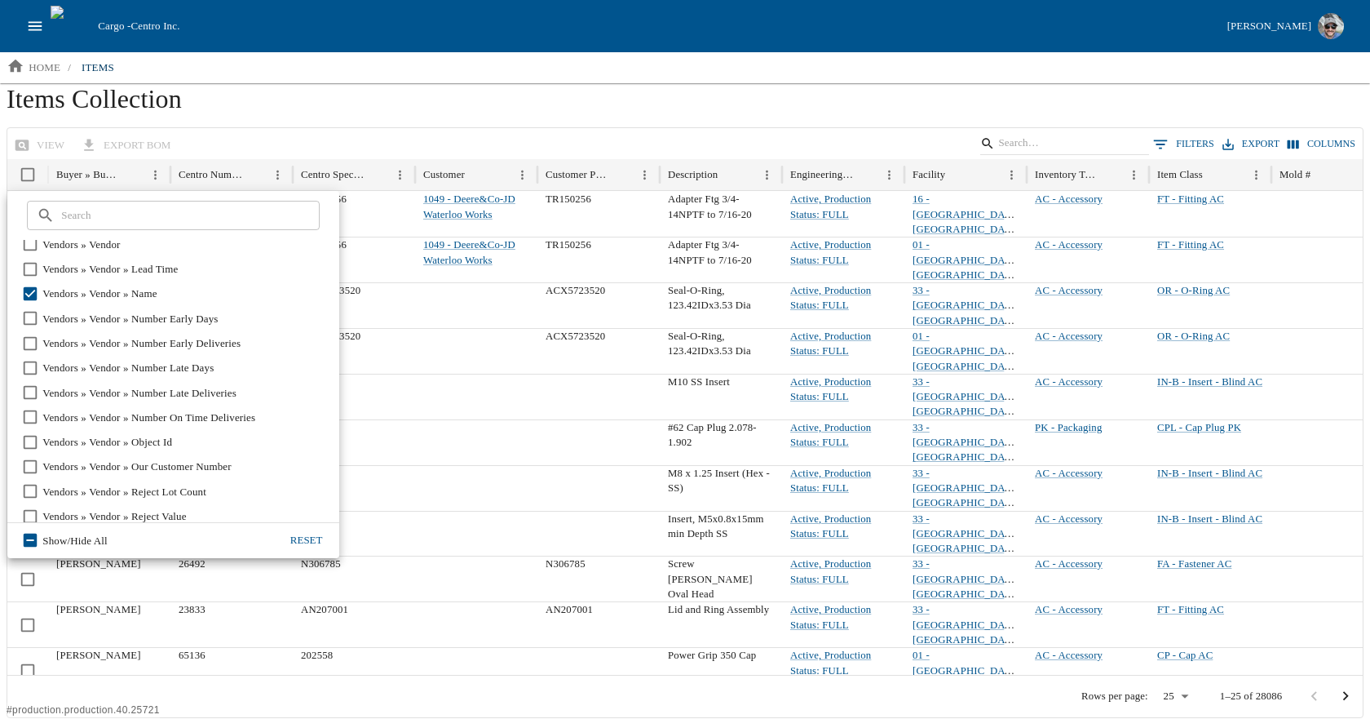
scroll to position [3486, 0]
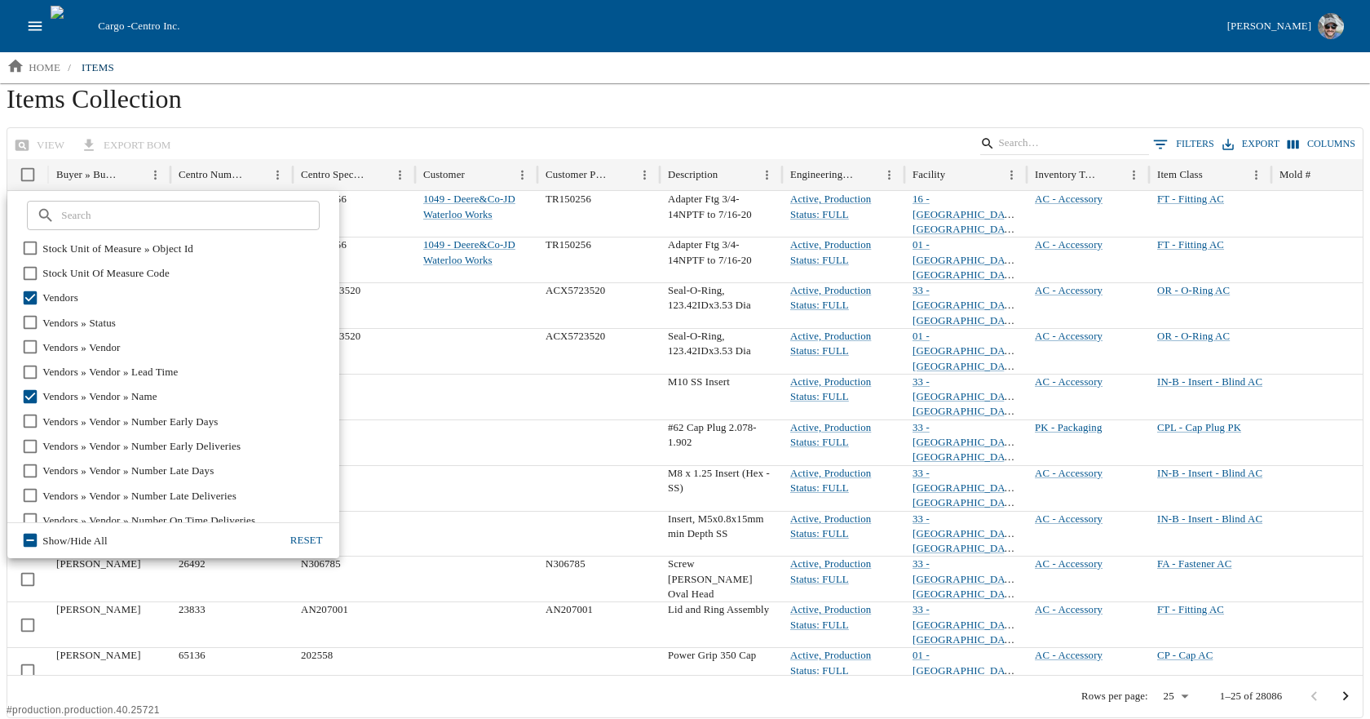
click at [376, 122] on h1 "Items Collection" at bounding box center [685, 105] width 1357 height 44
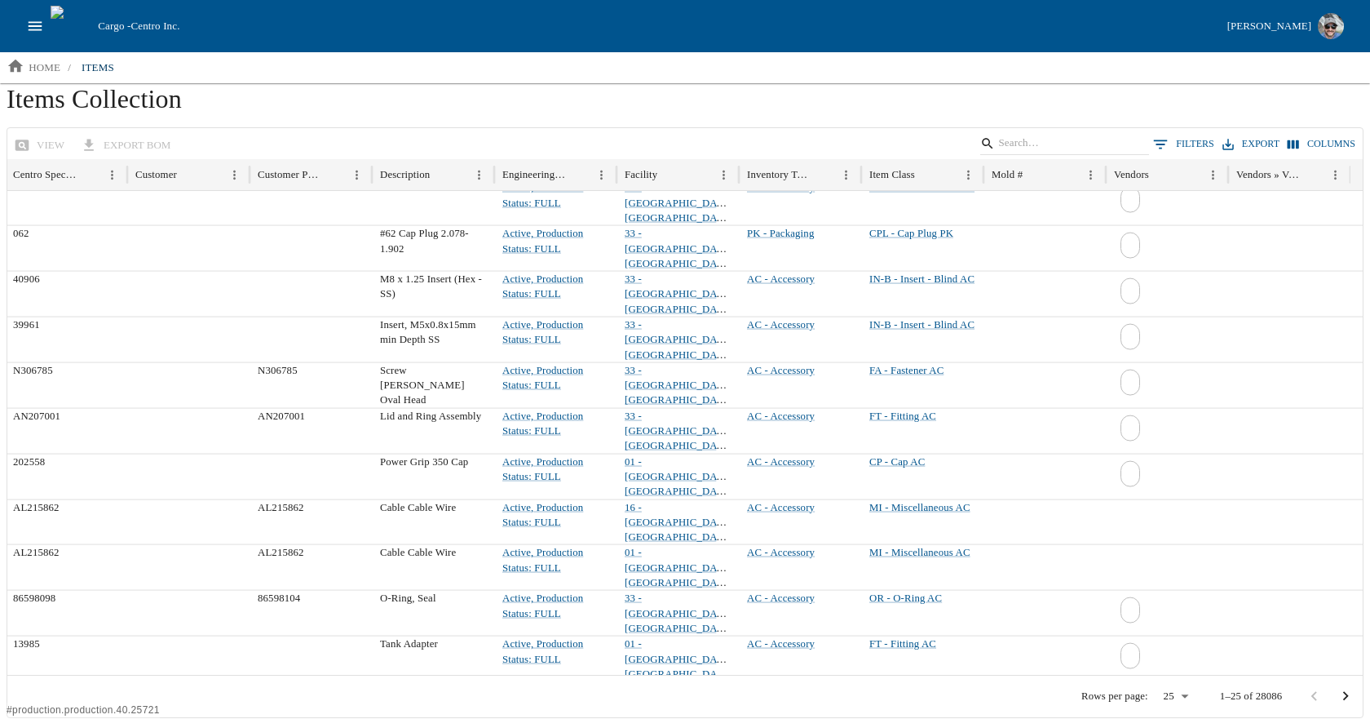
scroll to position [149, 0]
